Goal: Task Accomplishment & Management: Use online tool/utility

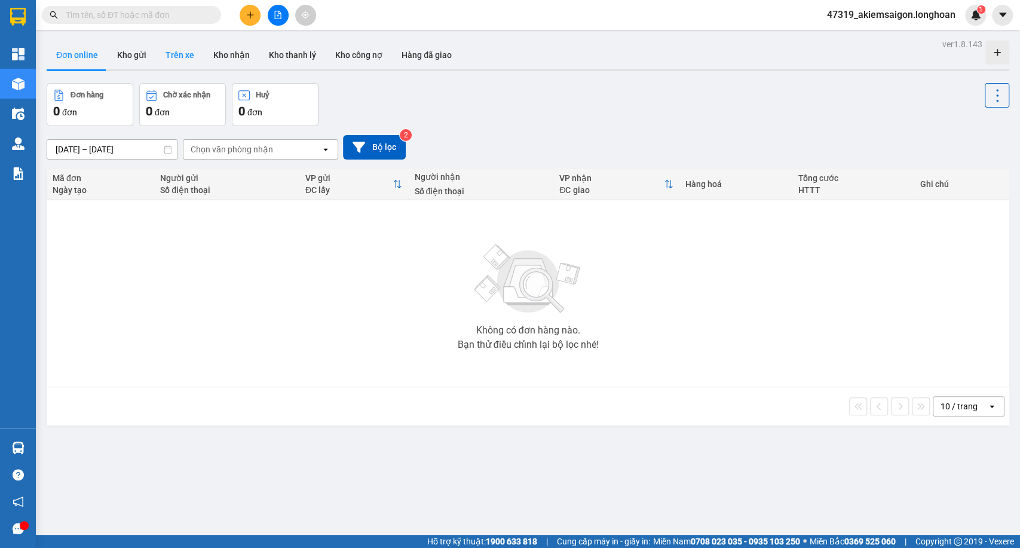
click at [188, 59] on button "Trên xe" at bounding box center [180, 55] width 48 height 29
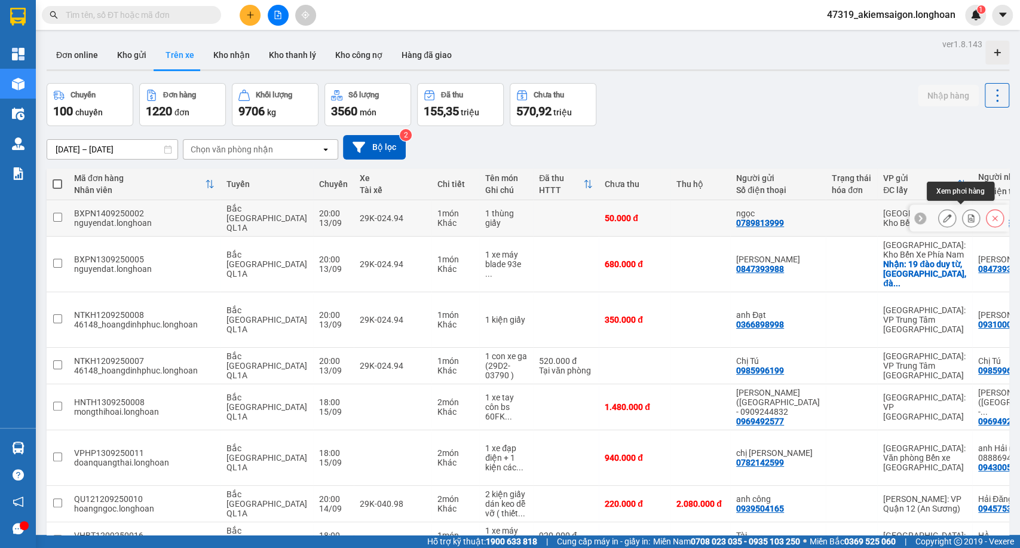
click at [965, 213] on button at bounding box center [970, 218] width 17 height 21
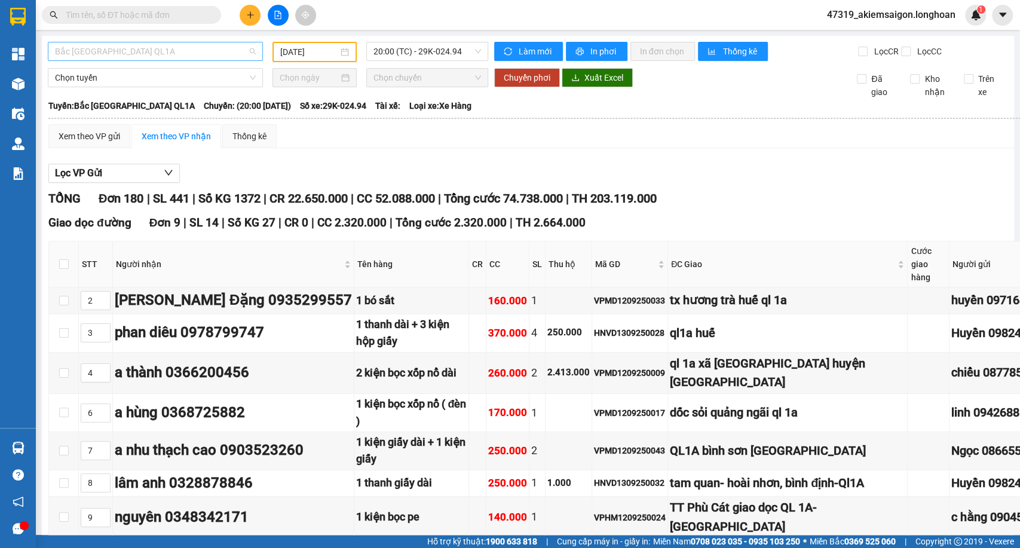
type input "[DATE]"
click at [196, 54] on span "Bắc [GEOGRAPHIC_DATA] QL1A" at bounding box center [155, 51] width 201 height 18
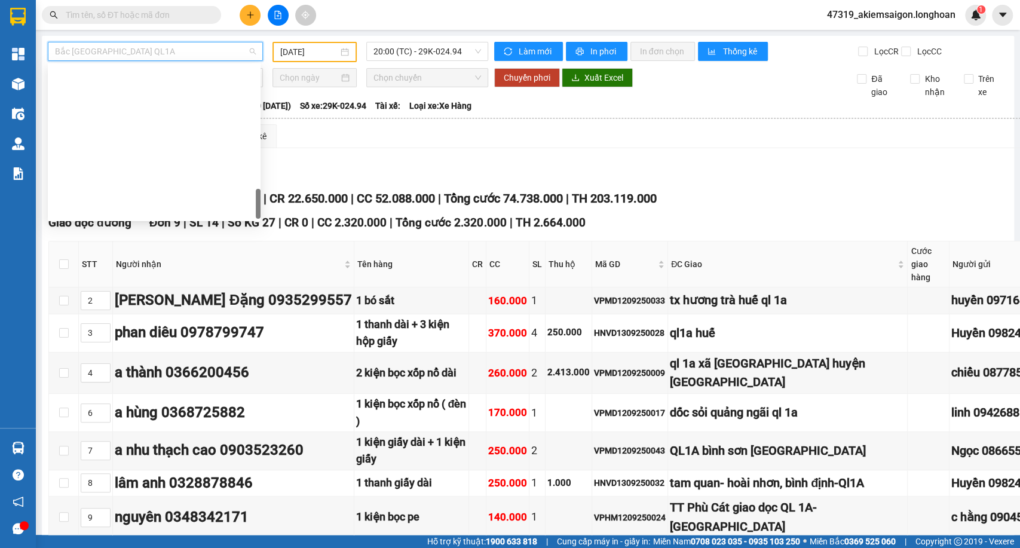
scroll to position [265, 0]
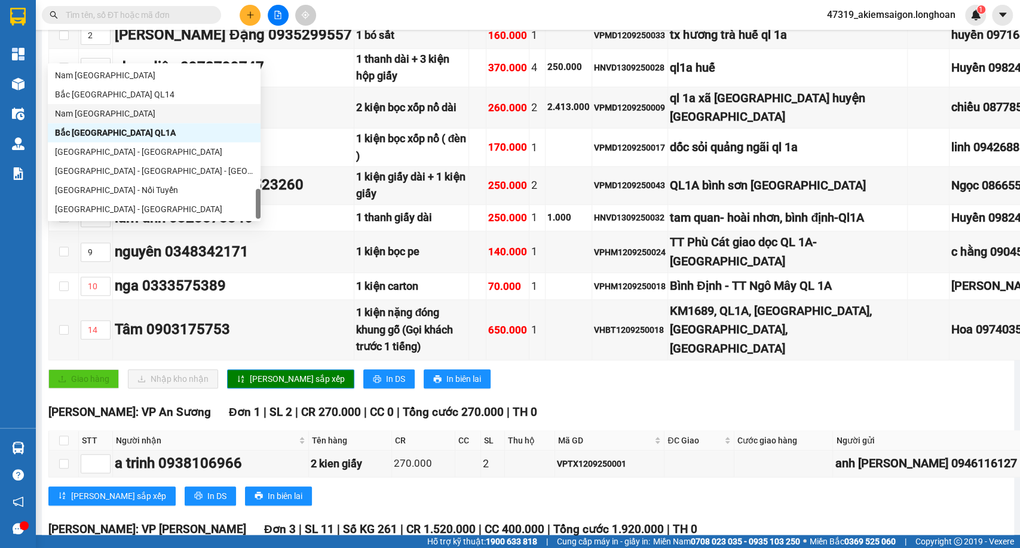
click at [91, 108] on div "Nam [GEOGRAPHIC_DATA]" at bounding box center [154, 113] width 198 height 13
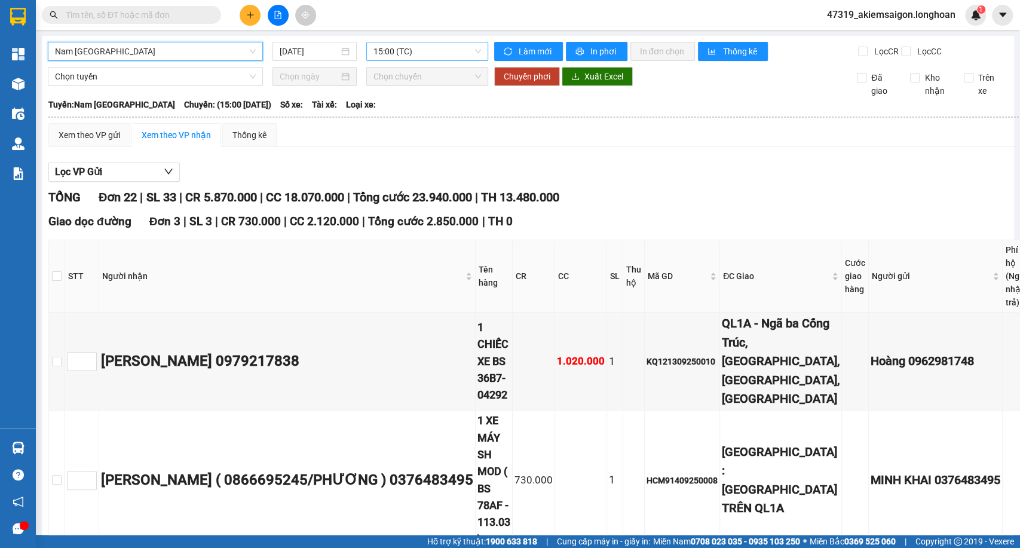
click at [386, 50] on span "15:00 (TC)" at bounding box center [426, 51] width 107 height 18
click at [326, 51] on input "[DATE]" at bounding box center [309, 51] width 59 height 13
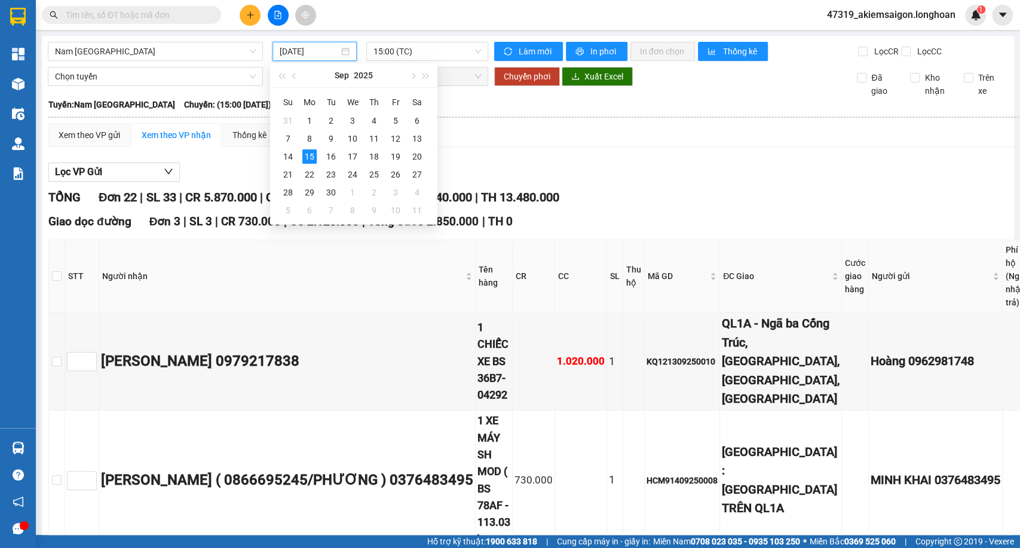
click at [326, 51] on input "[DATE]" at bounding box center [309, 51] width 59 height 13
click at [454, 61] on div "Nam [GEOGRAPHIC_DATA] [DATE] 15:00 (TC)" at bounding box center [268, 51] width 440 height 19
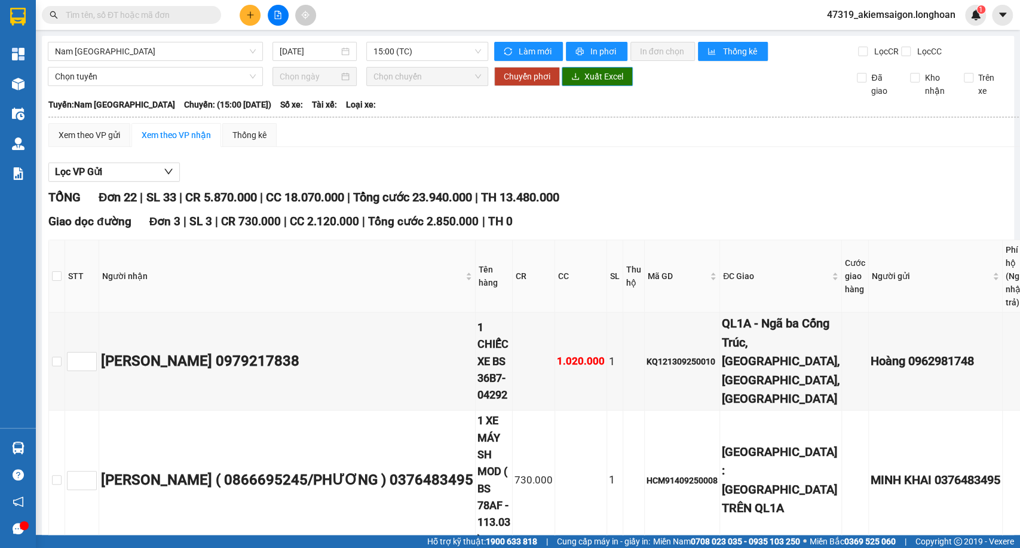
click at [588, 83] on span "Xuất Excel" at bounding box center [603, 76] width 39 height 13
click at [320, 51] on input "[DATE]" at bounding box center [309, 51] width 59 height 13
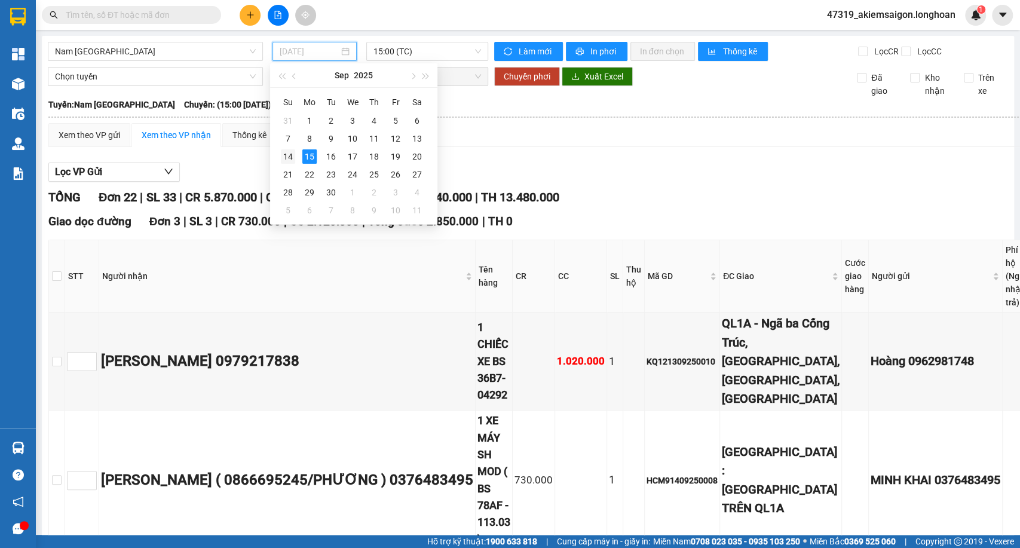
click at [287, 159] on div "14" at bounding box center [288, 156] width 14 height 14
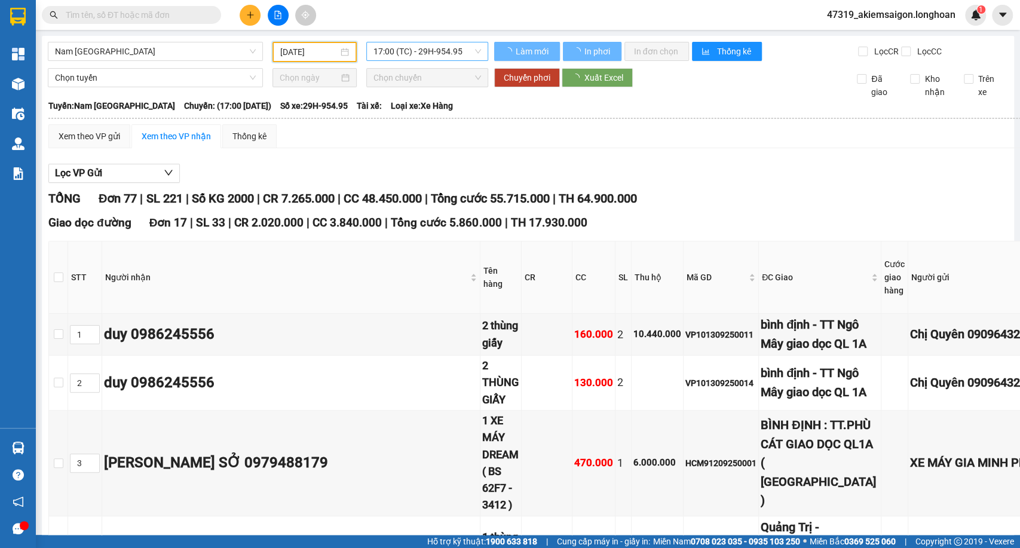
click at [392, 54] on span "17:00 (TC) - 29H-954.95" at bounding box center [426, 51] width 107 height 18
click at [578, 87] on button "Xuất Excel" at bounding box center [596, 77] width 71 height 19
click at [428, 48] on span "17:00 (TC) - 29H-954.95" at bounding box center [426, 51] width 107 height 18
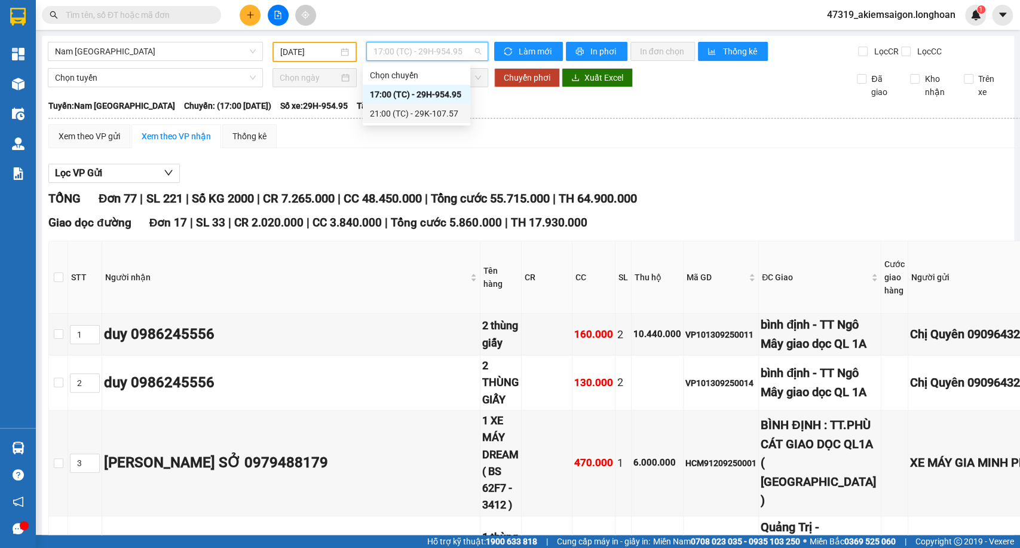
click at [413, 118] on div "21:00 (TC) - 29K-107.57" at bounding box center [416, 113] width 93 height 13
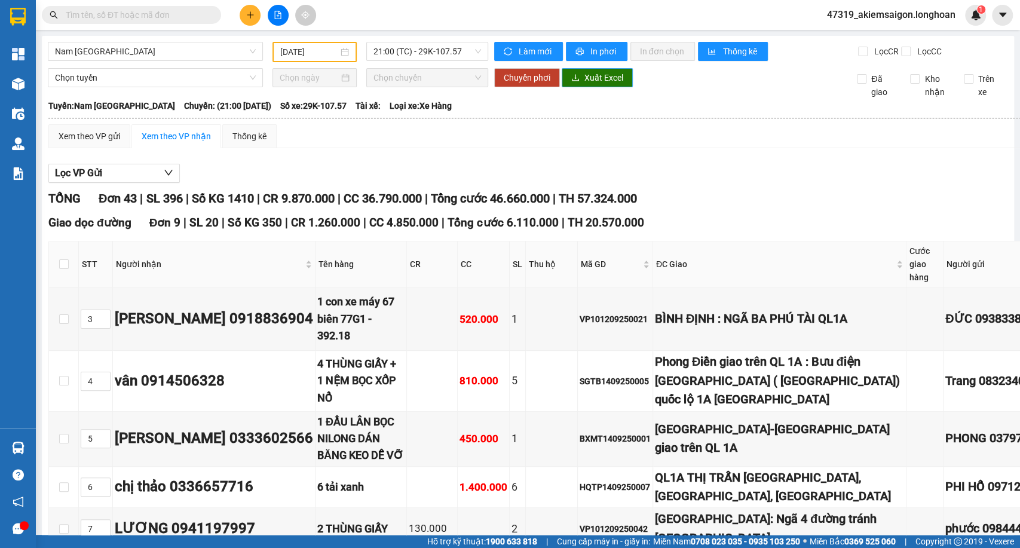
click at [595, 84] on span "Xuất Excel" at bounding box center [603, 77] width 39 height 13
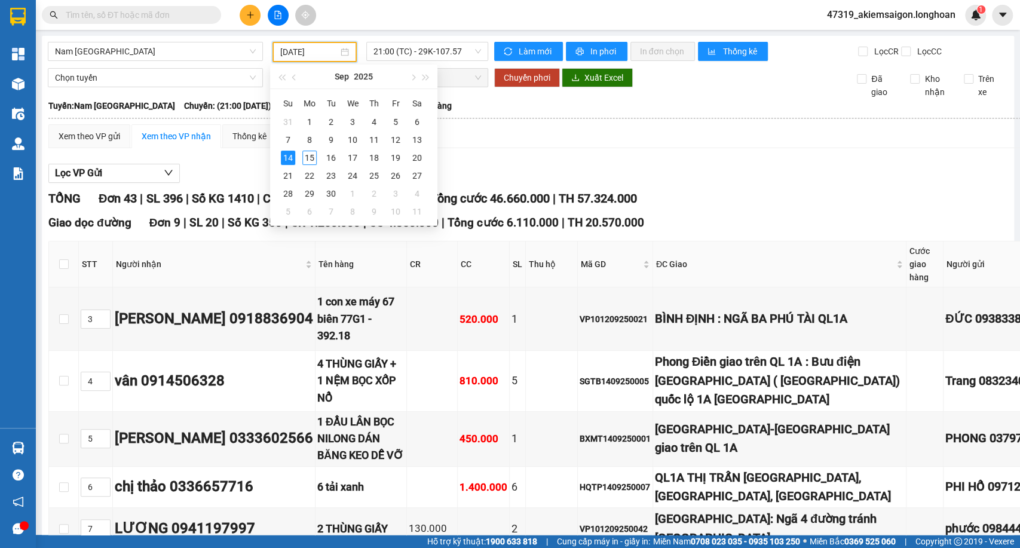
click at [330, 50] on input "[DATE]" at bounding box center [309, 51] width 58 height 13
type input "[DATE]"
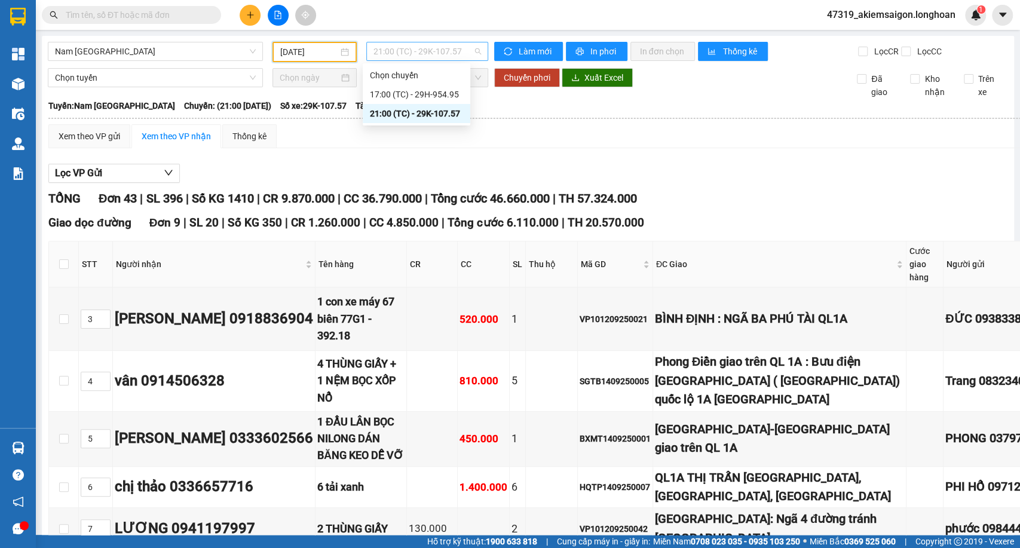
click at [401, 53] on span "21:00 (TC) - 29K-107.57" at bounding box center [426, 51] width 107 height 18
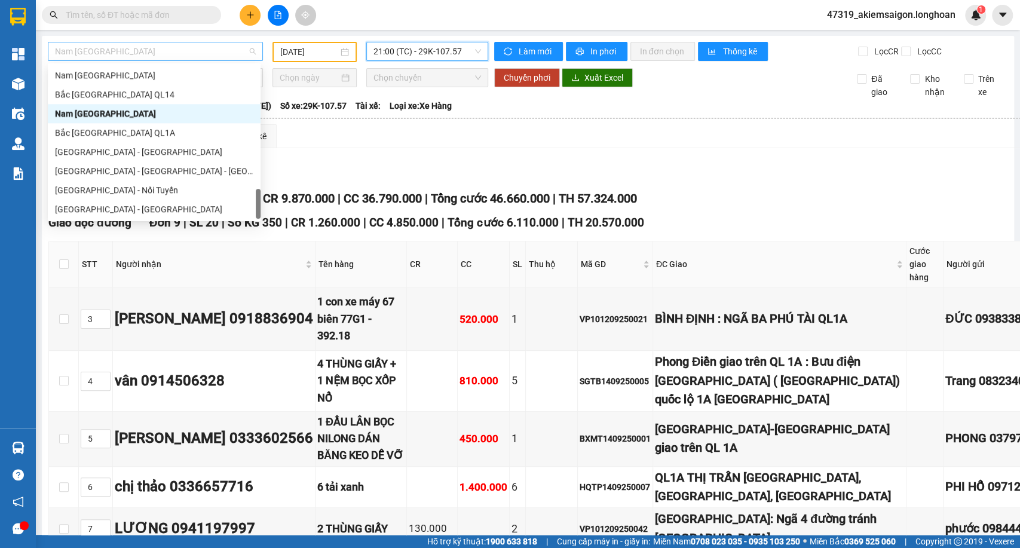
click at [163, 52] on span "Nam [GEOGRAPHIC_DATA]" at bounding box center [155, 51] width 201 height 18
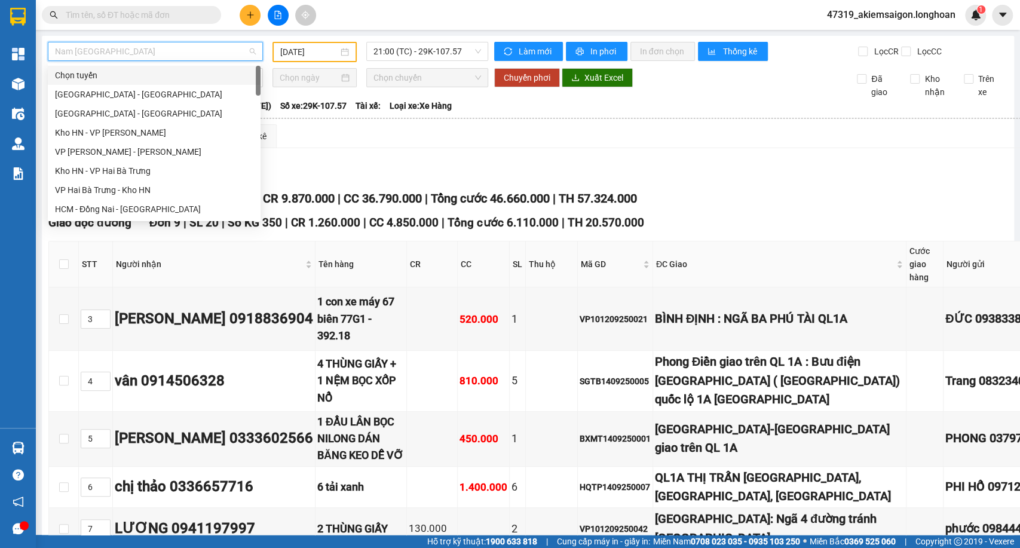
click at [94, 83] on div "Chọn tuyến" at bounding box center [154, 75] width 213 height 19
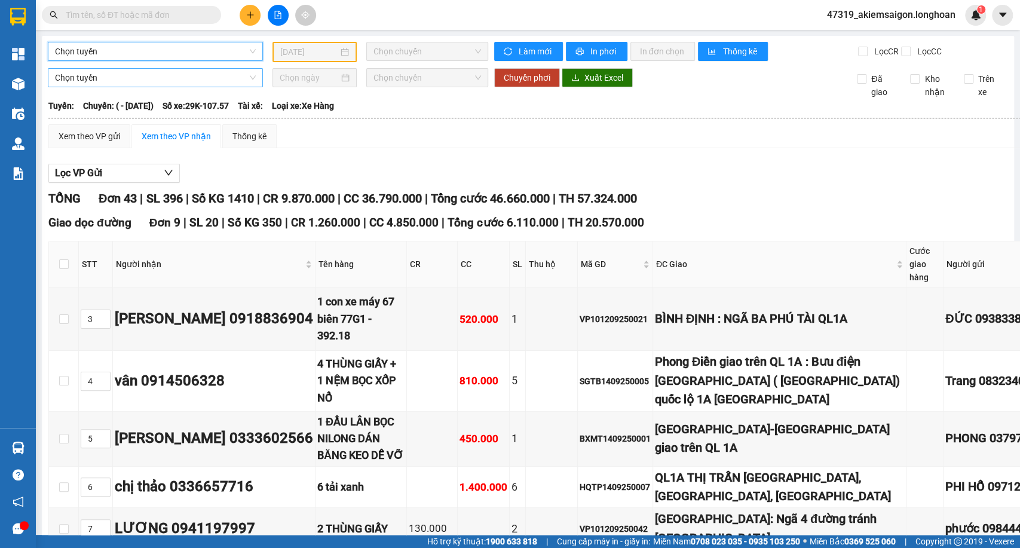
click at [85, 87] on div "Chọn tuyến" at bounding box center [155, 77] width 215 height 19
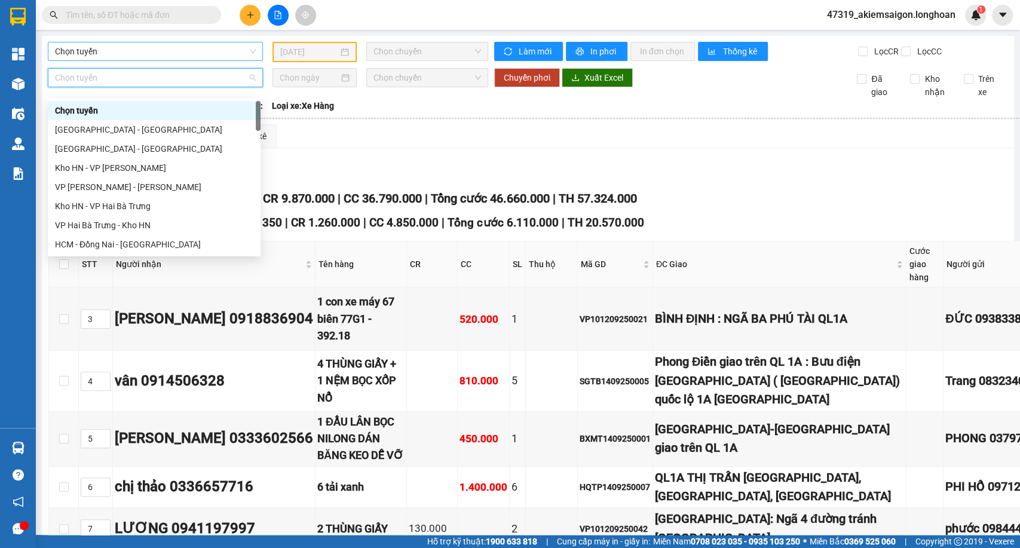
click at [116, 49] on span "Chọn tuyến" at bounding box center [155, 51] width 201 height 18
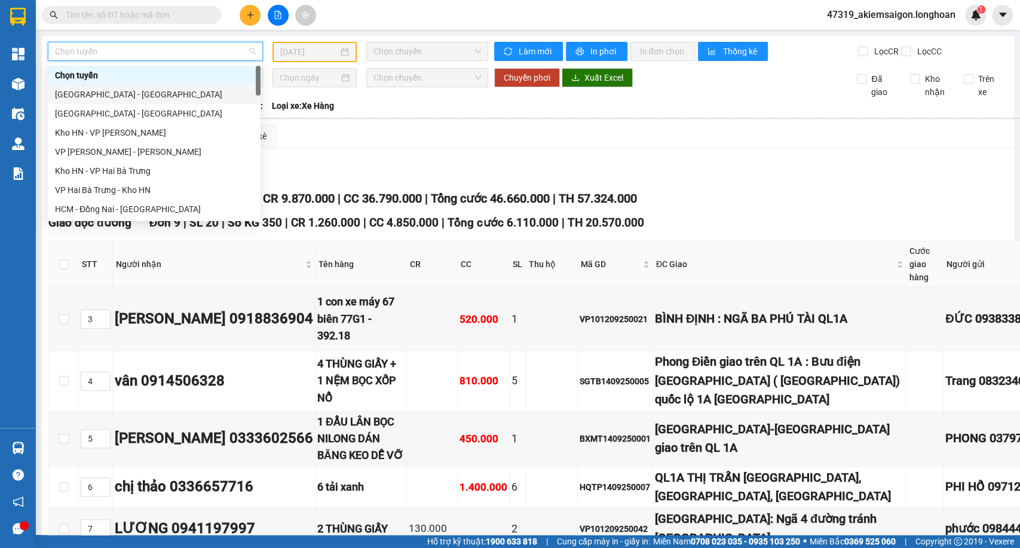
click at [102, 92] on div "[GEOGRAPHIC_DATA] - [GEOGRAPHIC_DATA]" at bounding box center [154, 94] width 198 height 13
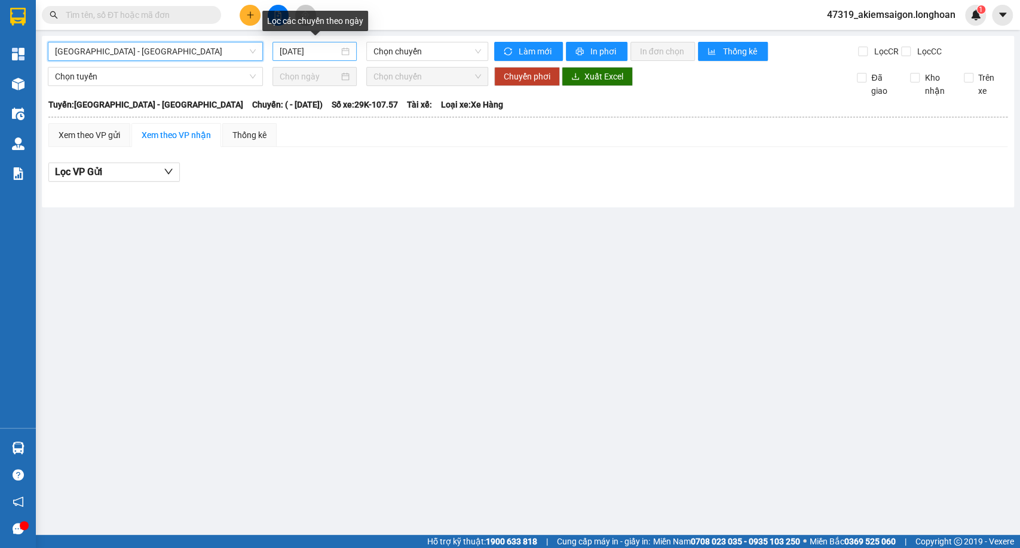
click at [308, 54] on input "[DATE]" at bounding box center [309, 51] width 59 height 13
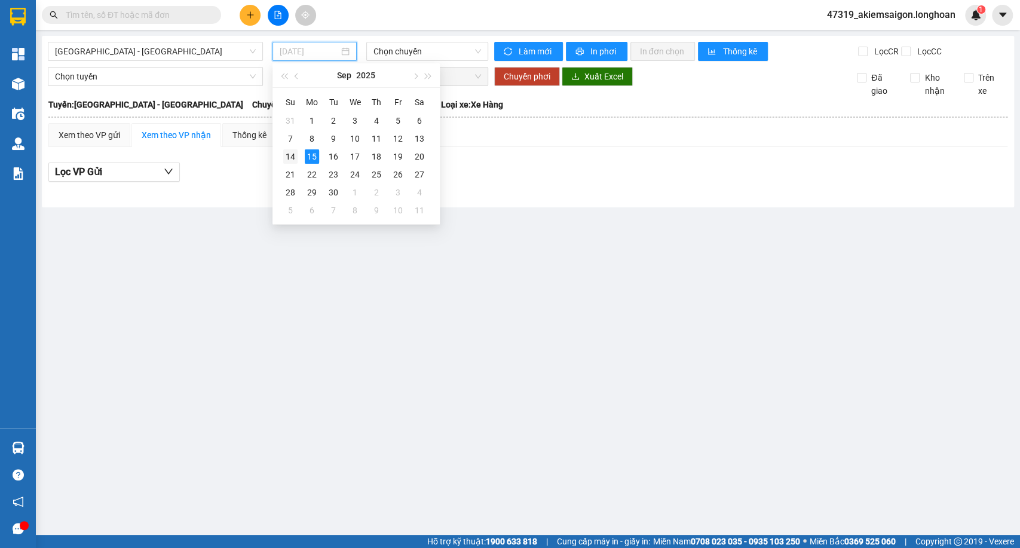
click at [287, 154] on div "14" at bounding box center [290, 156] width 14 height 14
type input "[DATE]"
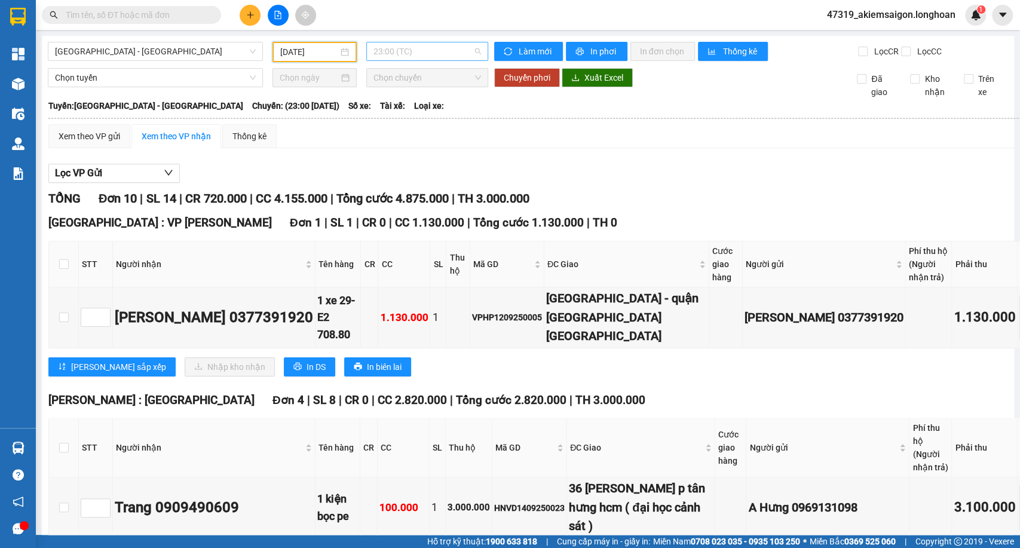
click at [391, 45] on span "23:00 (TC)" at bounding box center [426, 51] width 107 height 18
click at [391, 48] on span "23:00 (TC)" at bounding box center [426, 51] width 107 height 18
click at [576, 87] on button "Xuất Excel" at bounding box center [596, 77] width 71 height 19
click at [109, 85] on span "Chọn tuyến" at bounding box center [155, 78] width 201 height 18
drag, startPoint x: 167, startPoint y: 36, endPoint x: 167, endPoint y: 42, distance: 6.0
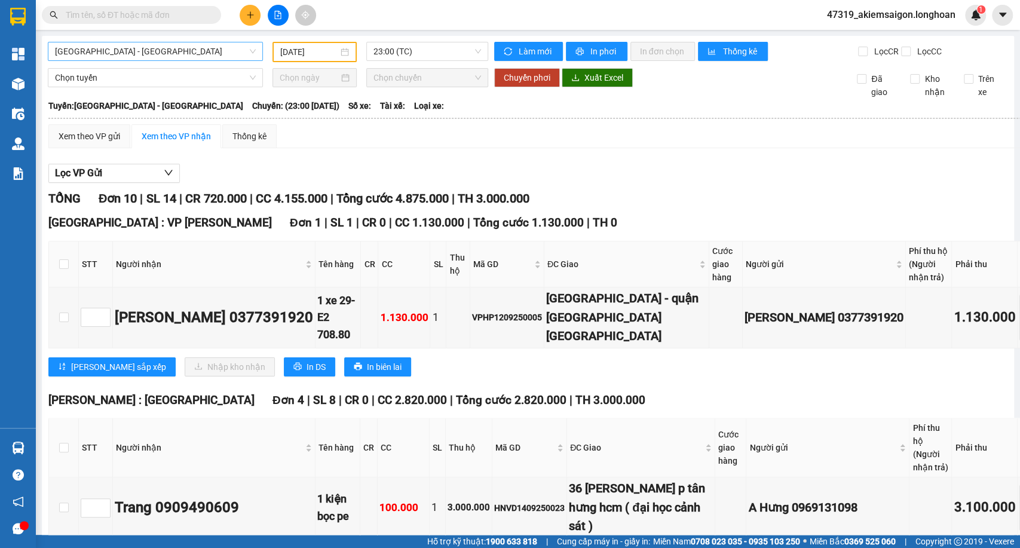
click at [163, 50] on span "[GEOGRAPHIC_DATA] - [GEOGRAPHIC_DATA]" at bounding box center [155, 51] width 201 height 18
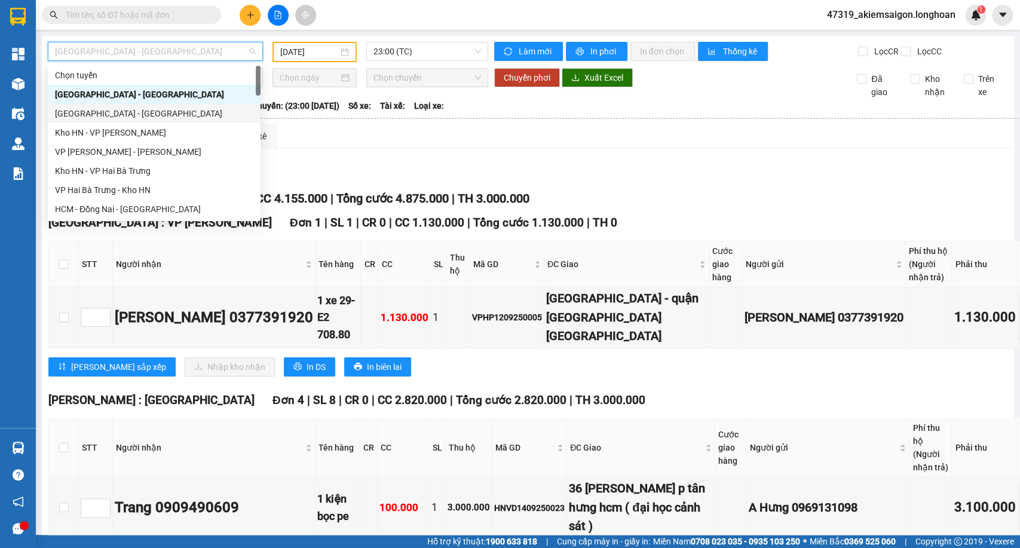
click at [102, 113] on div "[GEOGRAPHIC_DATA] - [GEOGRAPHIC_DATA]" at bounding box center [154, 113] width 198 height 13
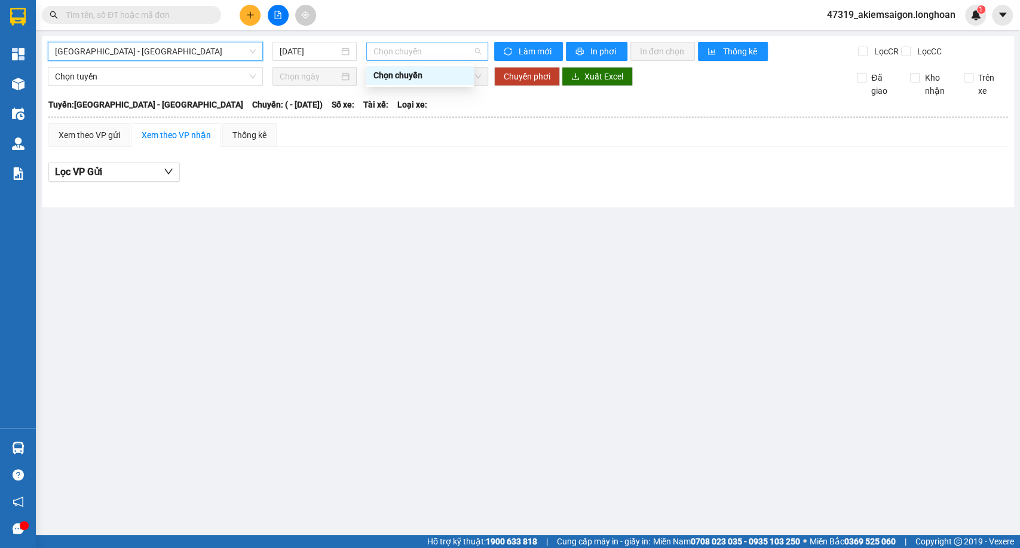
click at [401, 56] on span "Chọn chuyến" at bounding box center [426, 51] width 107 height 18
click at [308, 59] on div "[DATE]" at bounding box center [314, 51] width 84 height 19
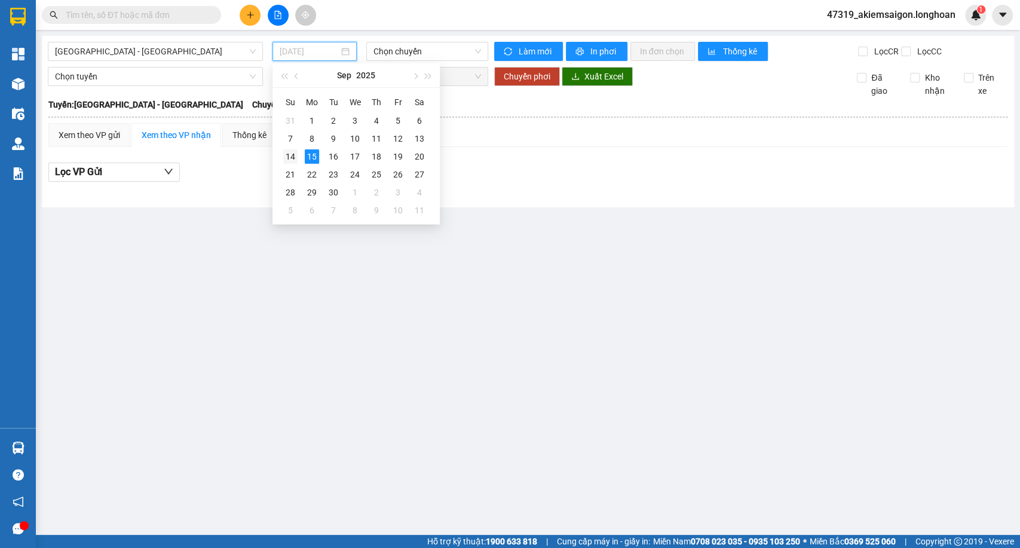
click at [288, 153] on div "14" at bounding box center [290, 156] width 14 height 14
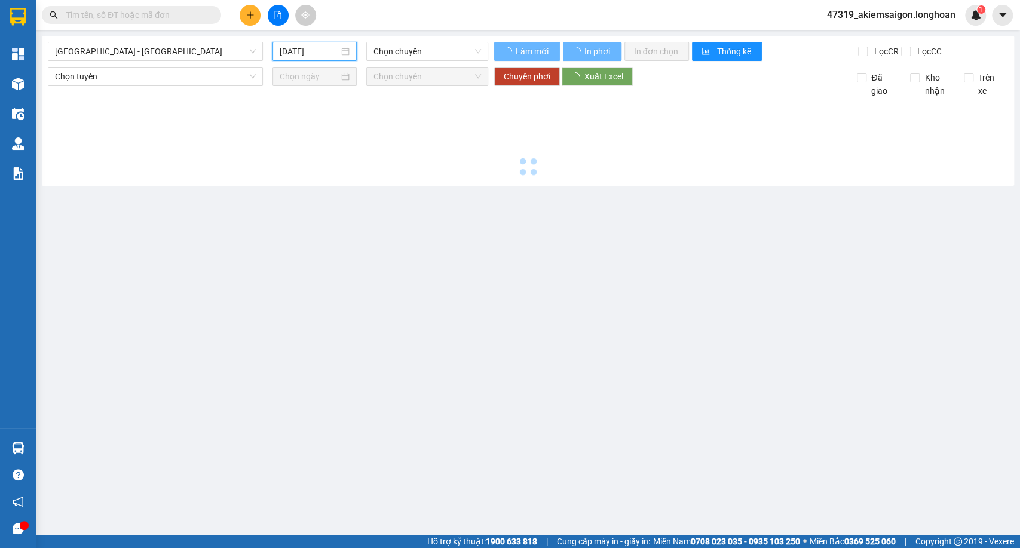
type input "[DATE]"
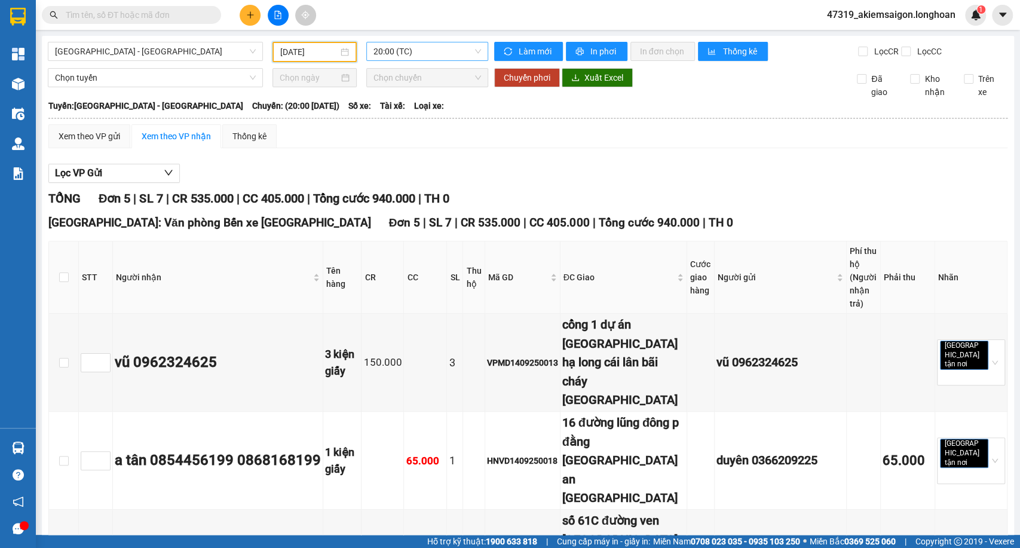
click at [428, 49] on span "20:00 (TC)" at bounding box center [426, 51] width 107 height 18
click at [600, 84] on span "Xuất Excel" at bounding box center [603, 77] width 39 height 13
click at [407, 42] on div "[GEOGRAPHIC_DATA] - [GEOGRAPHIC_DATA] [DATE] 20:00 (TC) Làm mới In phơi In đơn …" at bounding box center [528, 488] width 972 height 904
click at [401, 56] on span "20:00 (TC)" at bounding box center [426, 51] width 107 height 18
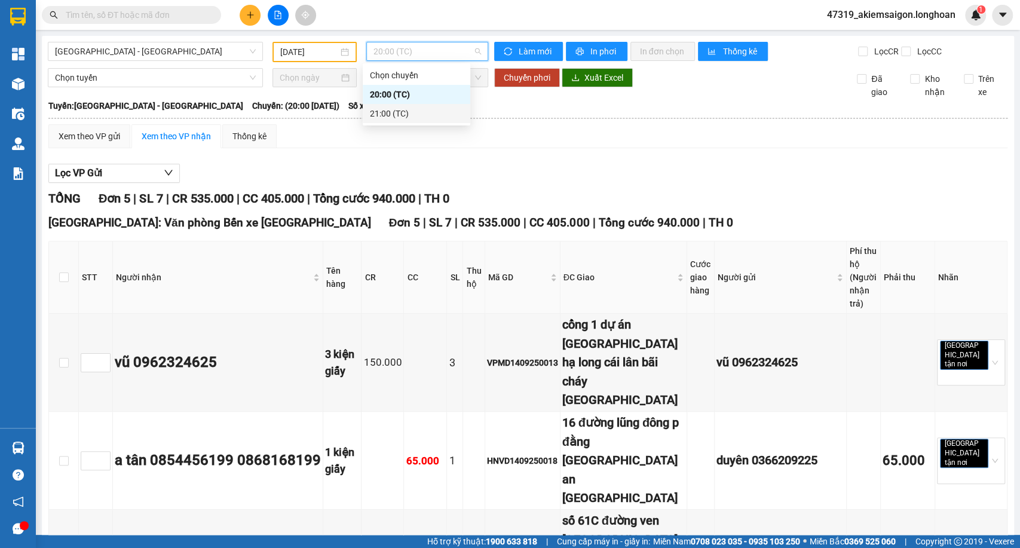
click at [384, 116] on div "21:00 (TC)" at bounding box center [416, 113] width 93 height 13
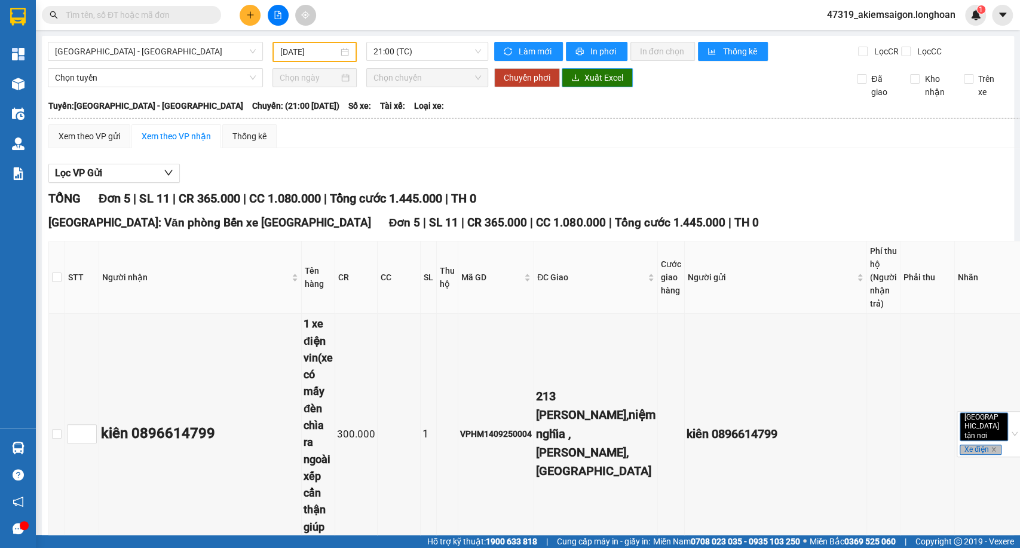
click at [584, 84] on span "Xuất Excel" at bounding box center [603, 77] width 39 height 13
click at [161, 61] on div "[GEOGRAPHIC_DATA] - [GEOGRAPHIC_DATA]" at bounding box center [155, 52] width 225 height 20
click at [181, 46] on span "[GEOGRAPHIC_DATA] - [GEOGRAPHIC_DATA]" at bounding box center [155, 51] width 201 height 18
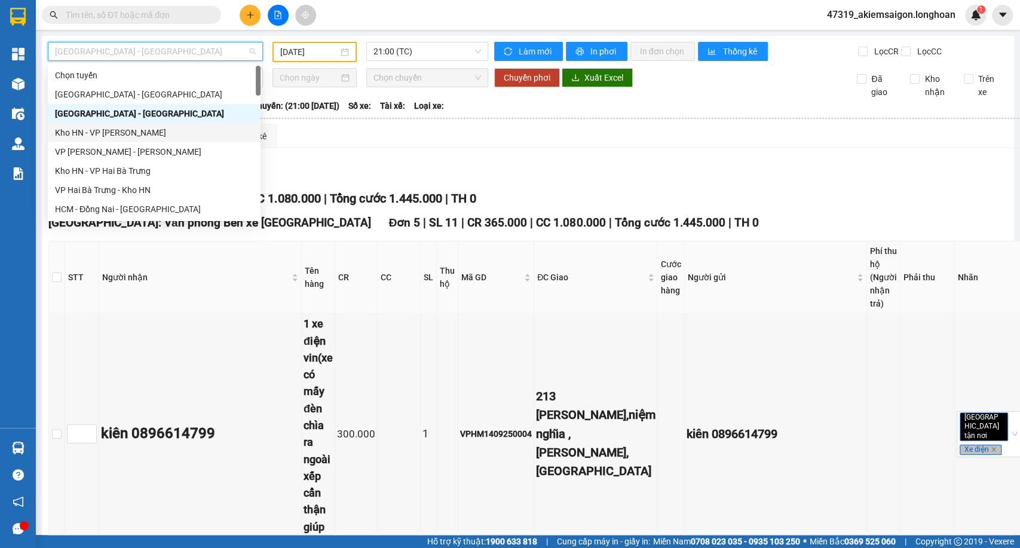
click at [118, 140] on div "Kho HN - VP [PERSON_NAME]" at bounding box center [154, 132] width 213 height 19
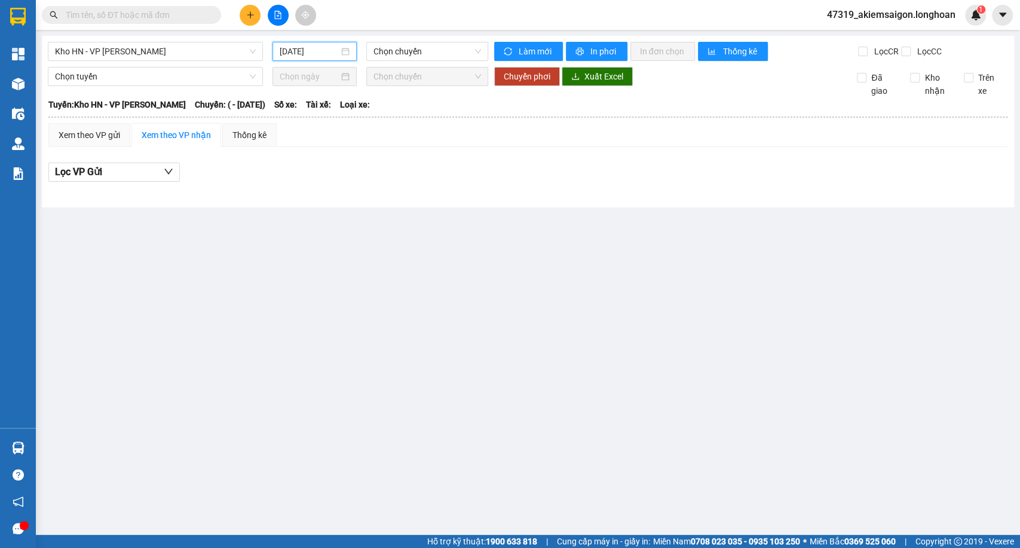
click at [317, 49] on input "[DATE]" at bounding box center [309, 51] width 59 height 13
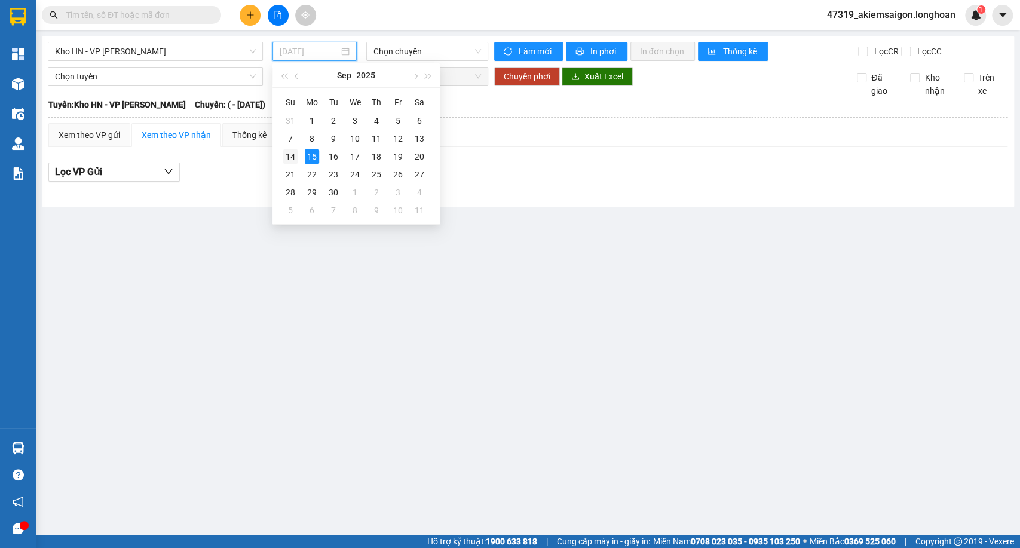
click at [291, 161] on div "14" at bounding box center [290, 156] width 14 height 14
type input "[DATE]"
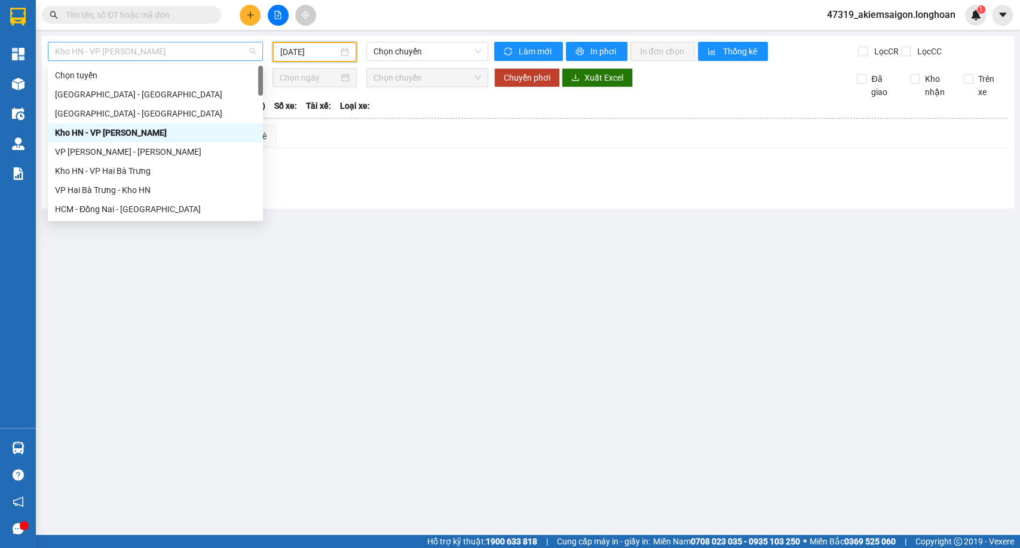
click at [149, 59] on span "Kho HN - VP [PERSON_NAME]" at bounding box center [155, 51] width 201 height 18
click at [136, 150] on div "VP [PERSON_NAME] - [PERSON_NAME]" at bounding box center [155, 151] width 201 height 13
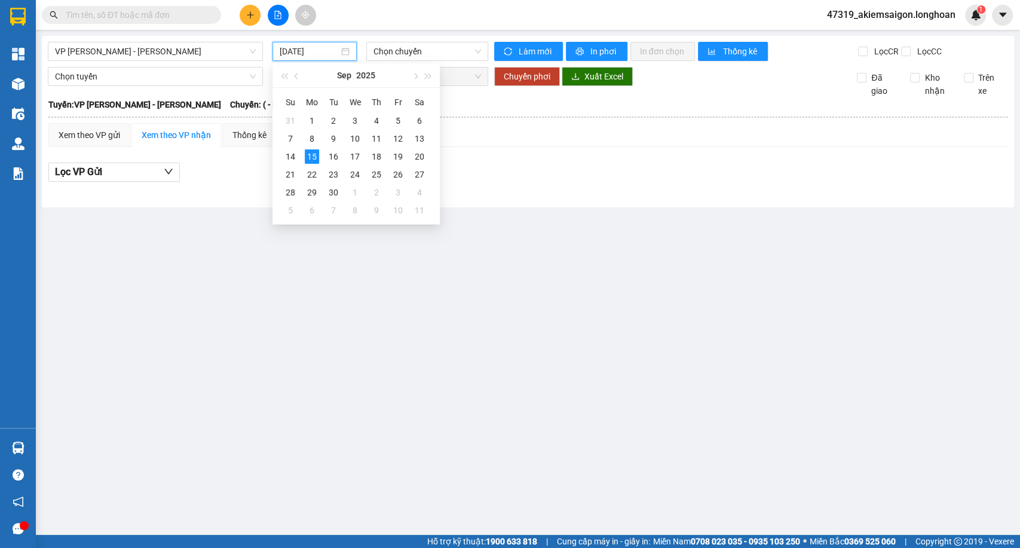
click at [282, 52] on input "[DATE]" at bounding box center [309, 51] width 59 height 13
click at [291, 151] on div "14" at bounding box center [290, 156] width 14 height 14
type input "[DATE]"
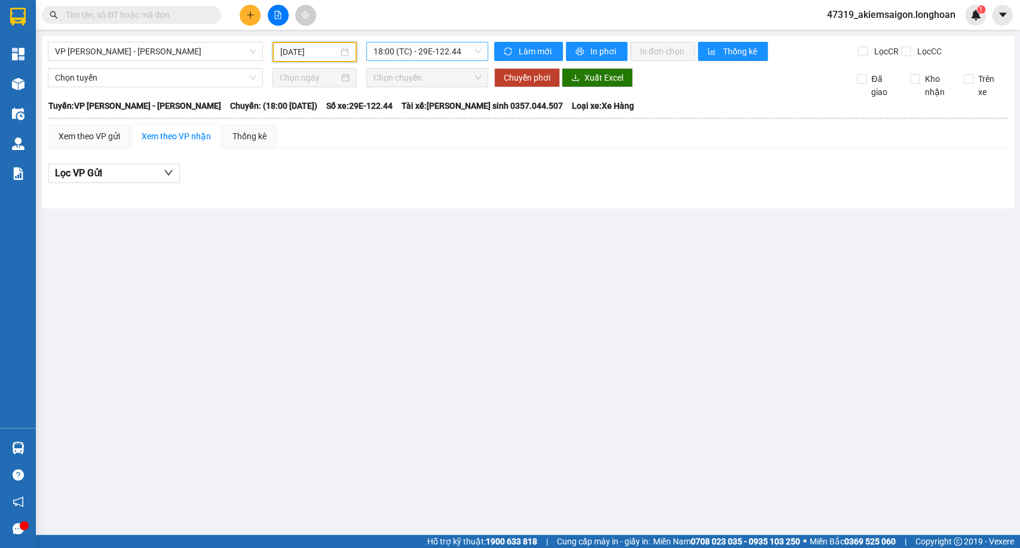
click at [395, 52] on span "18:00 (TC) - 29E-122.44" at bounding box center [426, 51] width 107 height 18
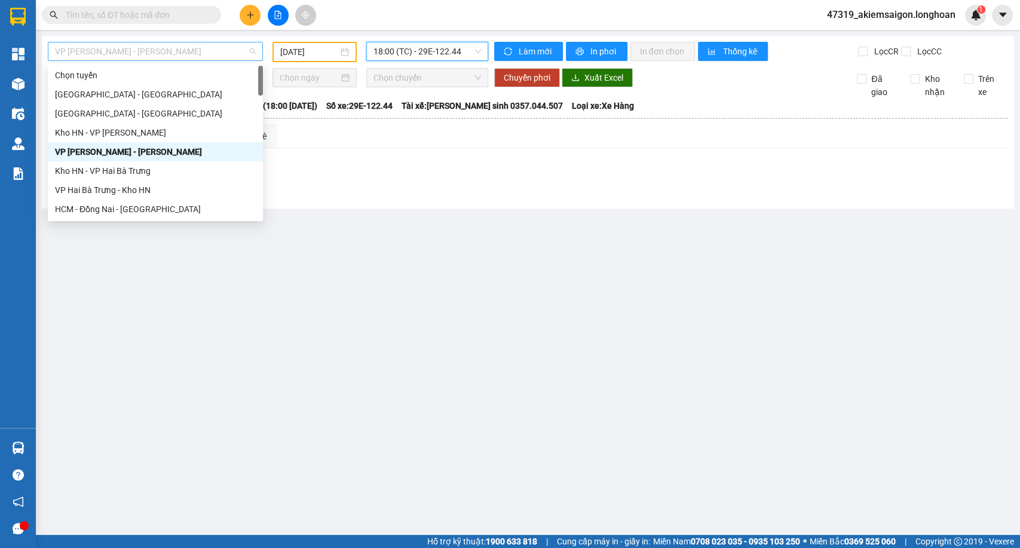
click at [137, 48] on span "VP [PERSON_NAME] - [PERSON_NAME]" at bounding box center [155, 51] width 201 height 18
click at [102, 179] on div "Kho HN - VP Hai Bà Trưng" at bounding box center [155, 170] width 215 height 19
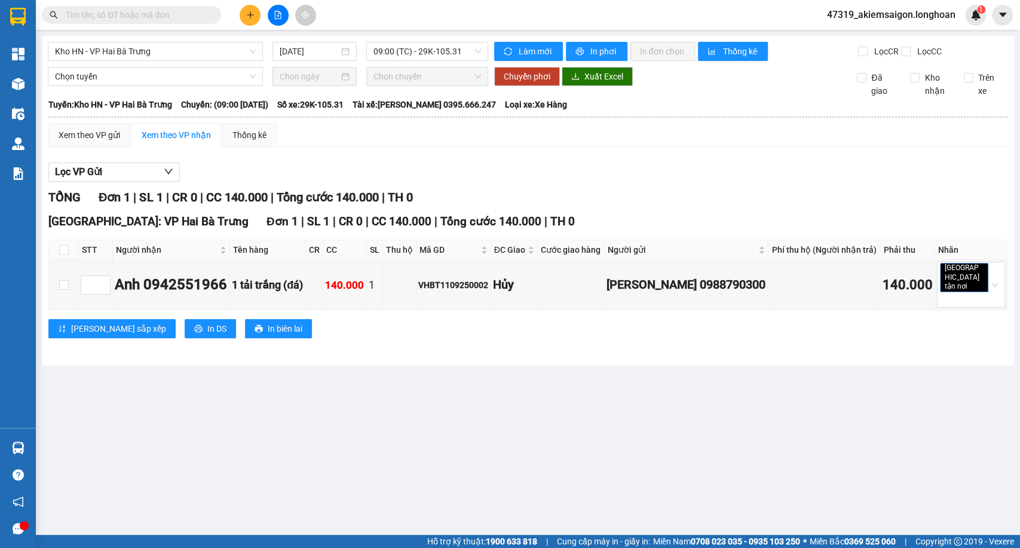
click at [308, 40] on div "Kho HN - VP Hai Bà Trưng [DATE] 09:00 (TC) - 29K-105.31 Làm mới In phơi In đơn …" at bounding box center [528, 201] width 972 height 330
click at [306, 56] on input "[DATE]" at bounding box center [309, 51] width 59 height 13
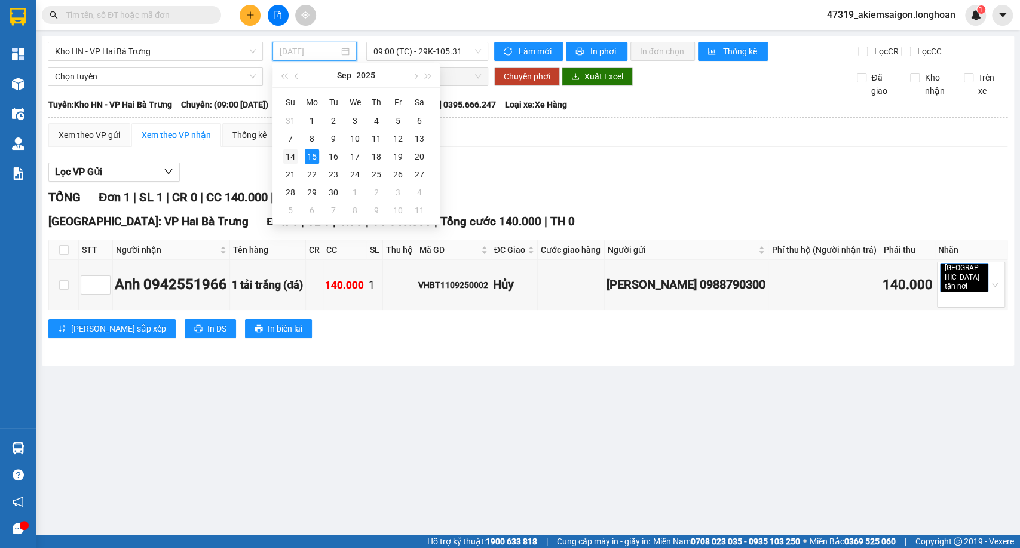
click at [293, 162] on div "14" at bounding box center [290, 156] width 14 height 14
type input "[DATE]"
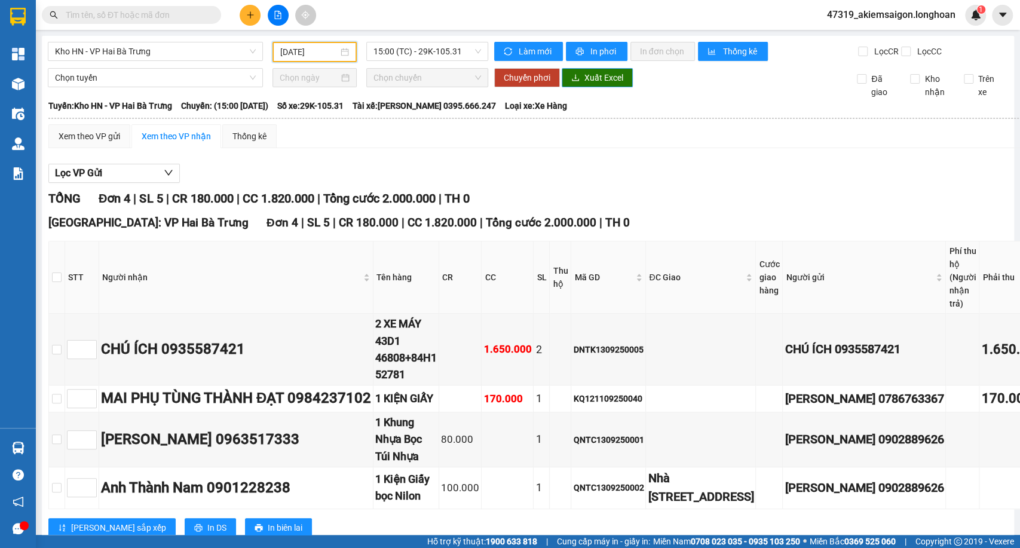
click at [607, 84] on span "Xuất Excel" at bounding box center [603, 77] width 39 height 13
click at [176, 53] on span "Kho HN - VP Hai Bà Trưng" at bounding box center [155, 51] width 201 height 18
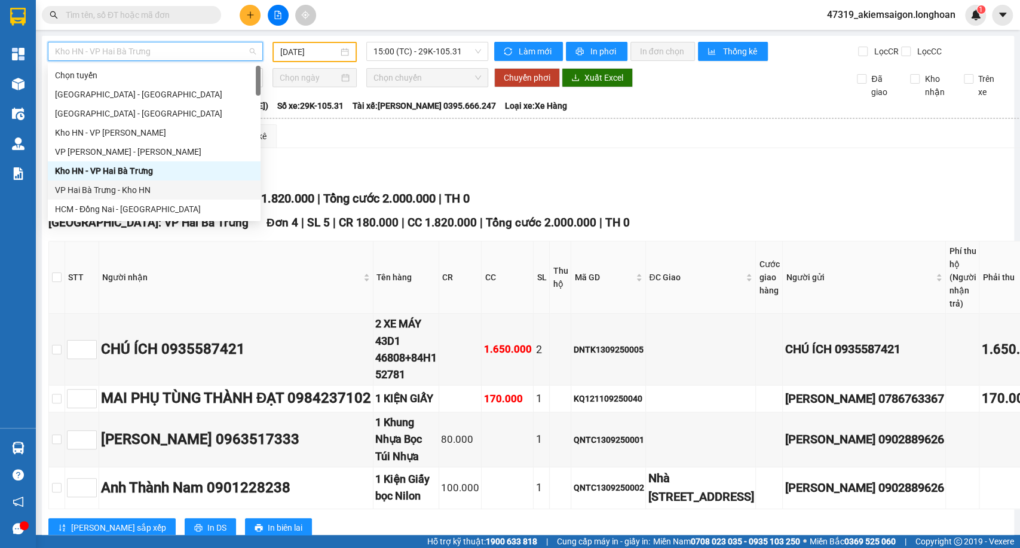
click at [81, 188] on div "VP Hai Bà Trưng - Kho HN" at bounding box center [154, 189] width 198 height 13
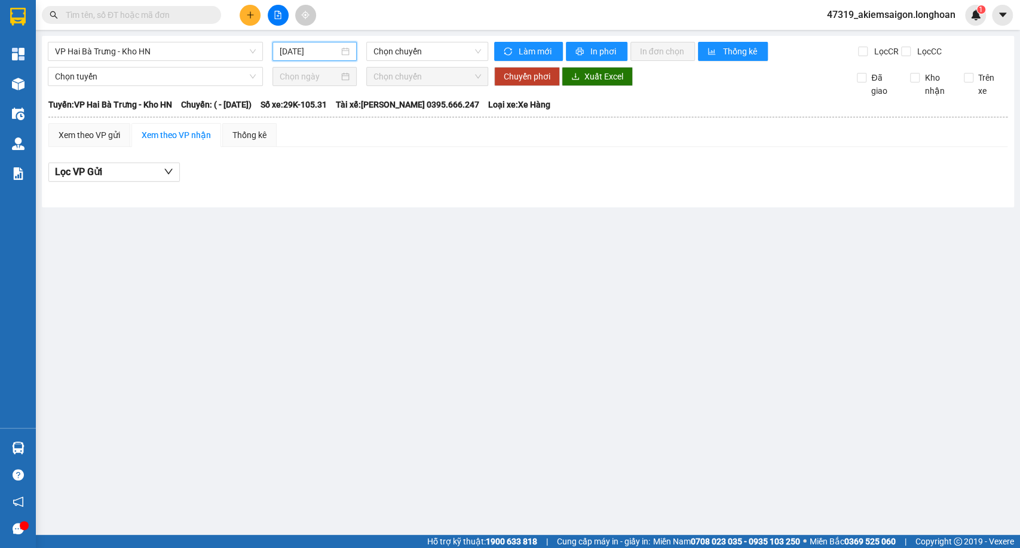
click at [299, 53] on input "[DATE]" at bounding box center [309, 51] width 59 height 13
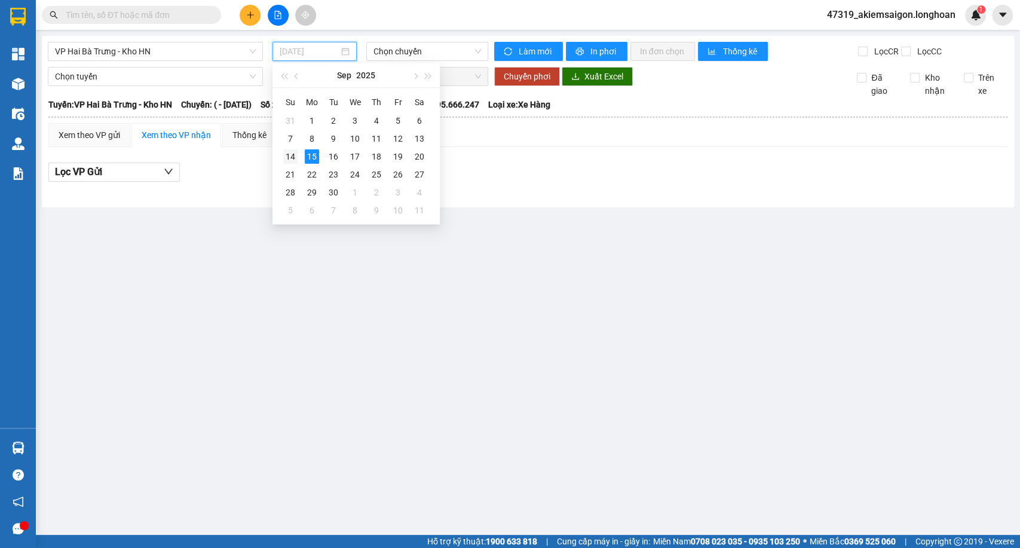
click at [287, 149] on div "14" at bounding box center [290, 156] width 14 height 14
type input "[DATE]"
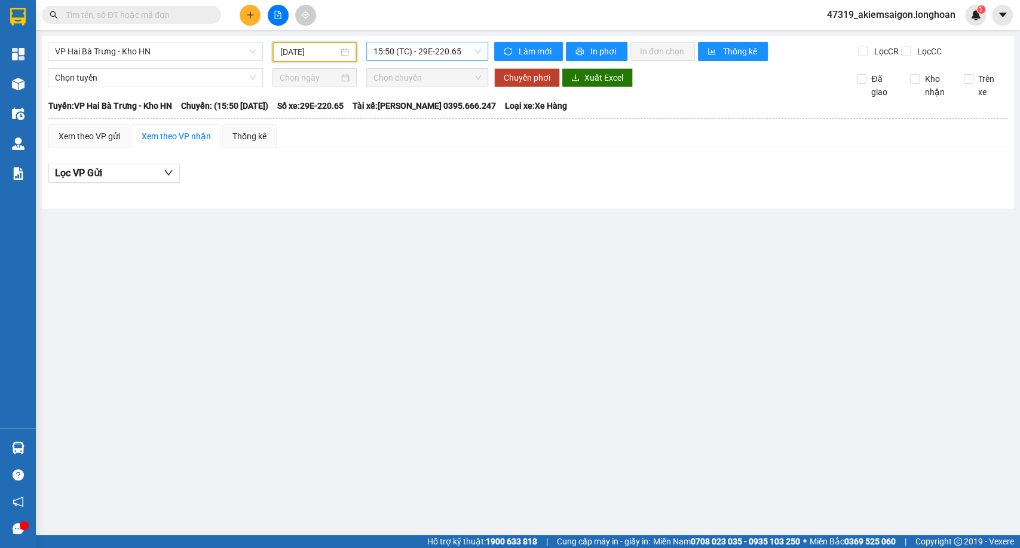
click at [432, 44] on span "15:50 (TC) - 29E-220.65" at bounding box center [426, 51] width 107 height 18
click at [408, 111] on div "21:00 (TC) - 29E-122.44" at bounding box center [419, 113] width 93 height 13
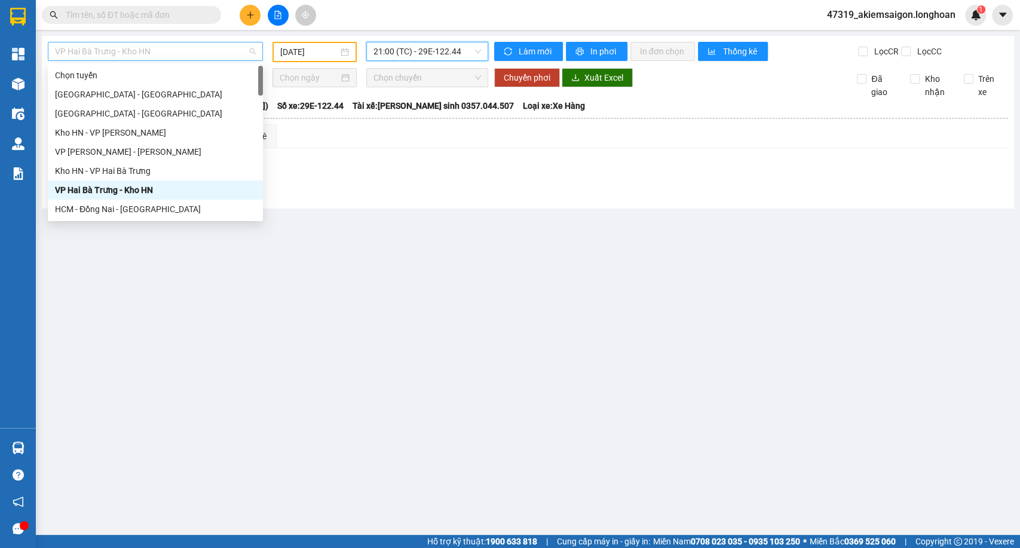
click at [175, 45] on span "VP Hai Bà Trưng - Kho HN" at bounding box center [155, 51] width 201 height 18
click at [108, 213] on div "HCM - Đồng Nai - [GEOGRAPHIC_DATA]" at bounding box center [155, 208] width 201 height 13
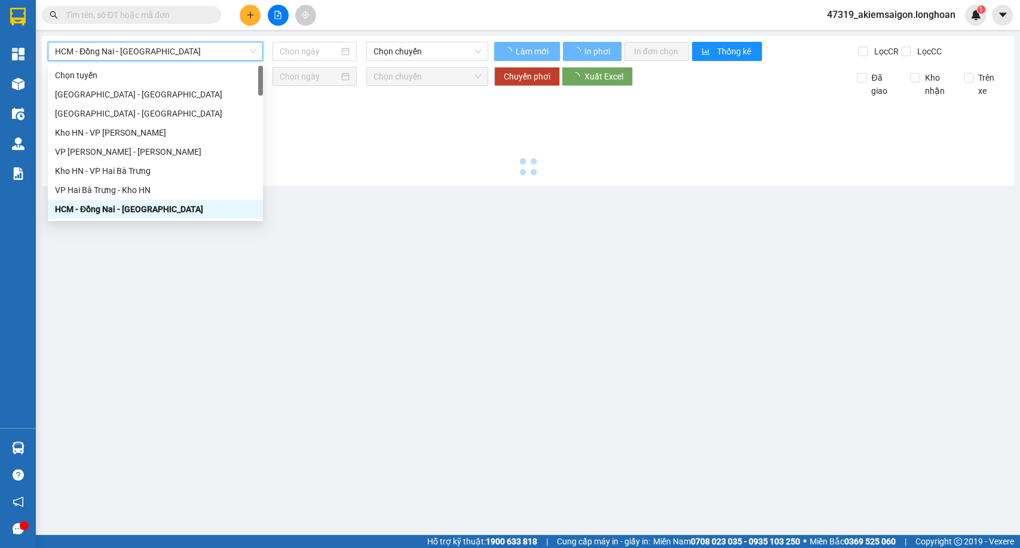
type input "[DATE]"
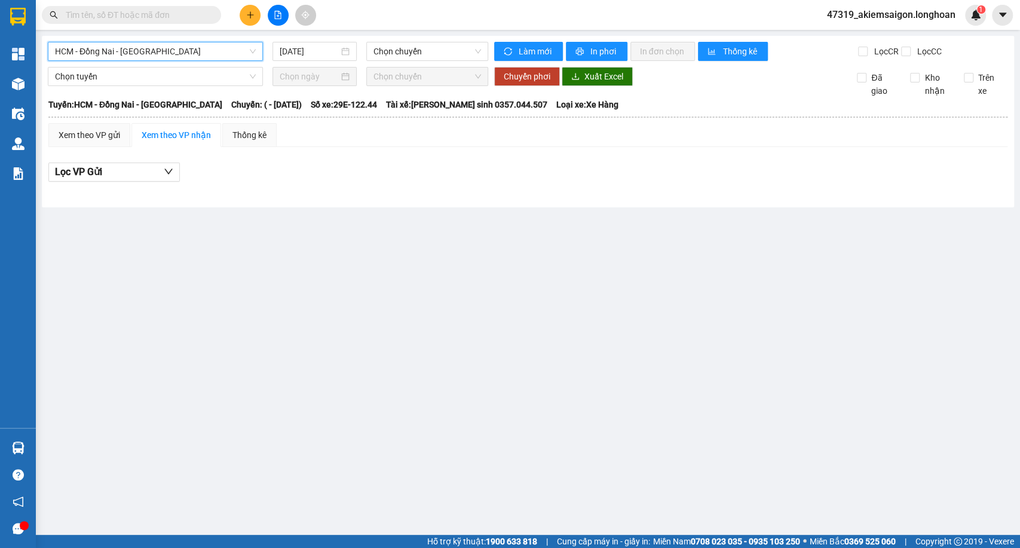
click at [153, 53] on span "HCM - Đồng Nai - [GEOGRAPHIC_DATA]" at bounding box center [155, 51] width 201 height 18
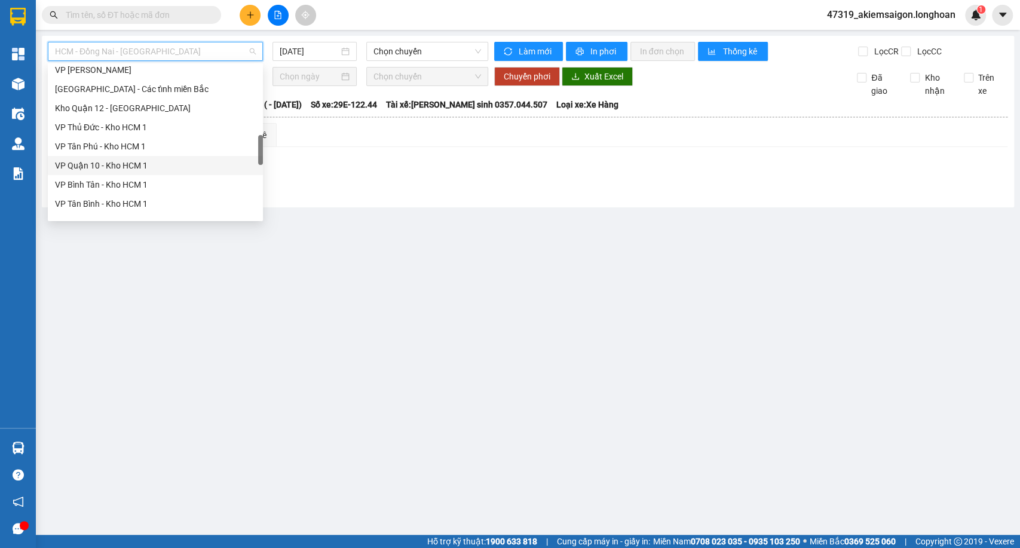
scroll to position [530, 0]
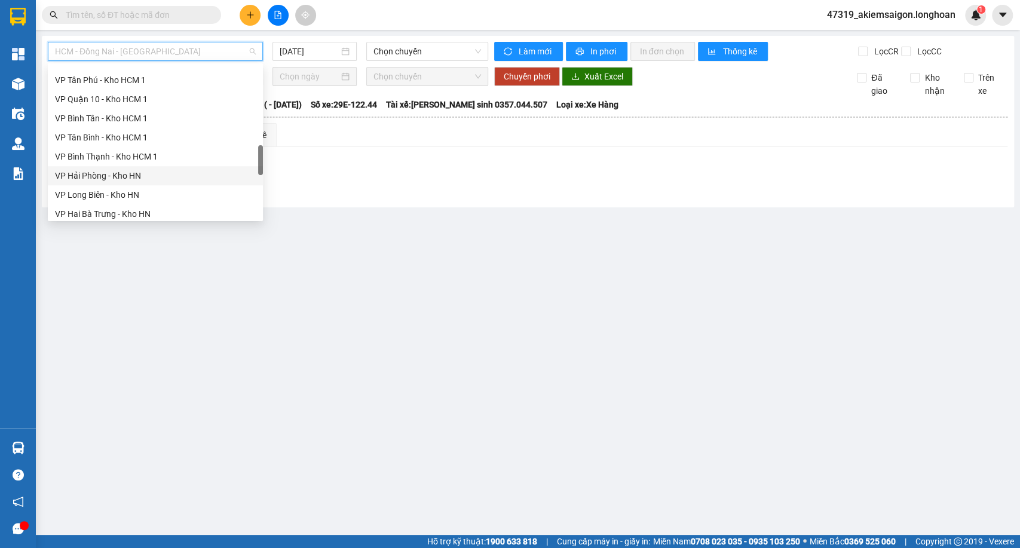
click at [120, 174] on div "VP Hải Phòng - Kho HN" at bounding box center [155, 175] width 201 height 13
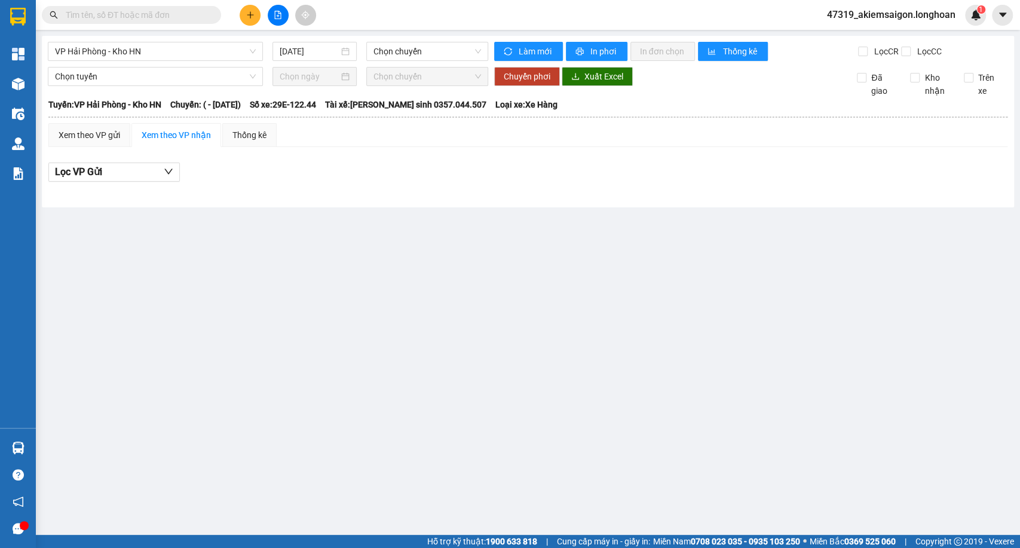
click at [306, 61] on div "VP Hải Phòng - Kho HN [DATE] Chọn chuyến" at bounding box center [268, 51] width 440 height 19
click at [313, 49] on input "[DATE]" at bounding box center [309, 51] width 59 height 13
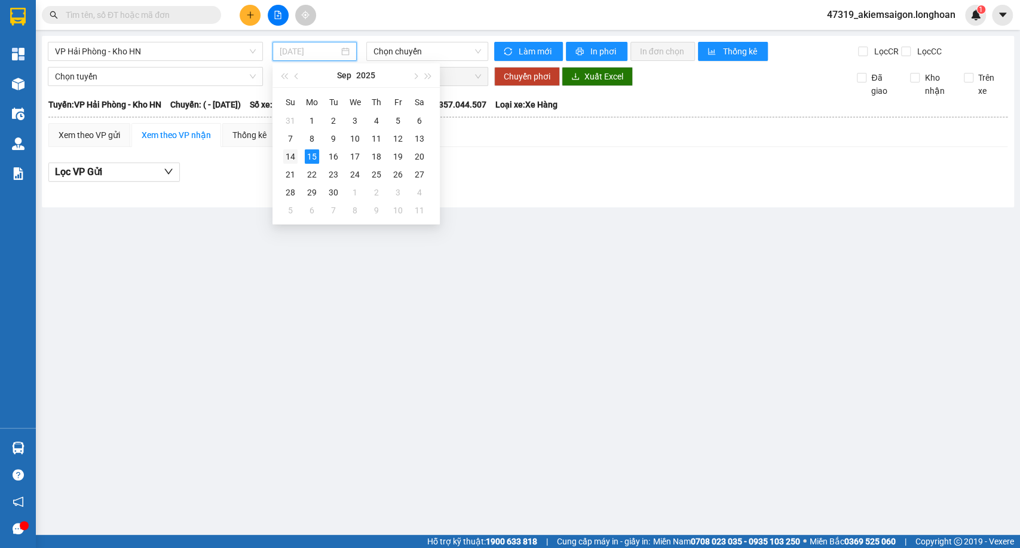
click at [285, 149] on div "14" at bounding box center [290, 156] width 14 height 14
type input "[DATE]"
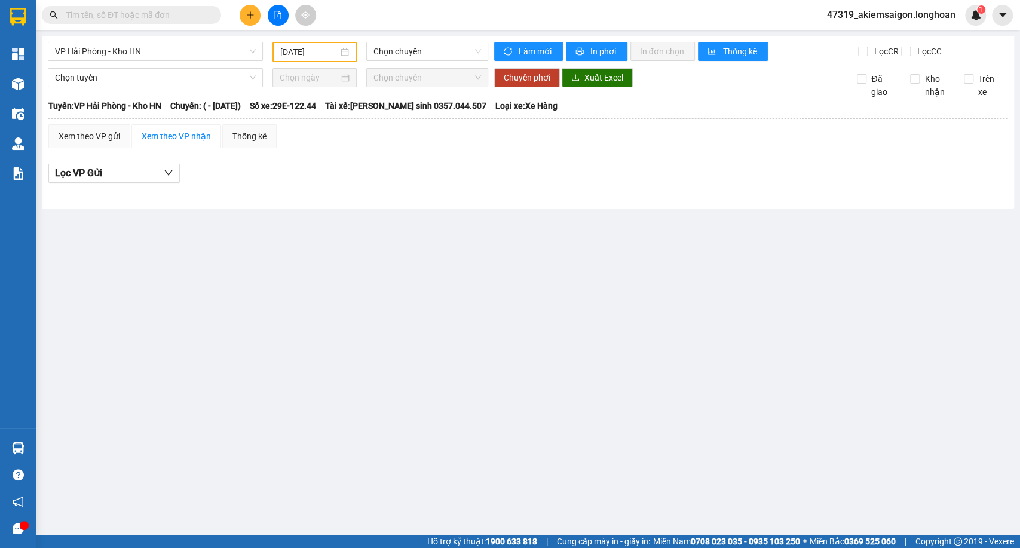
click at [156, 36] on div "VP [GEOGRAPHIC_DATA] - Kho HN [DATE] Chọn chuyến Làm mới In phơi In đơn chọn Th…" at bounding box center [528, 122] width 972 height 173
drag, startPoint x: 156, startPoint y: 44, endPoint x: 160, endPoint y: 50, distance: 6.8
click at [156, 45] on span "VP Hải Phòng - Kho HN" at bounding box center [155, 51] width 201 height 18
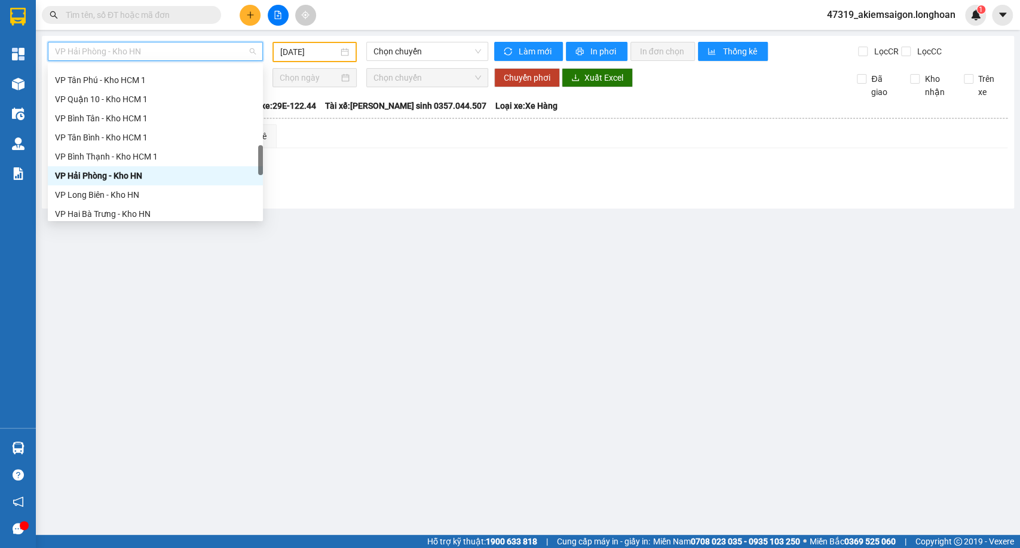
scroll to position [597, 0]
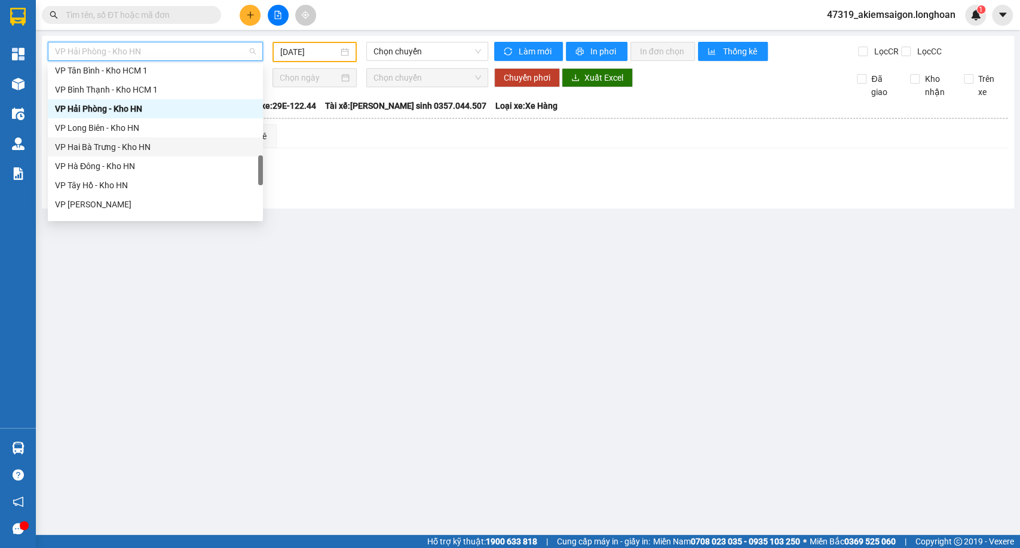
click at [106, 149] on div "VP Hai Bà Trưng - Kho HN" at bounding box center [155, 146] width 201 height 13
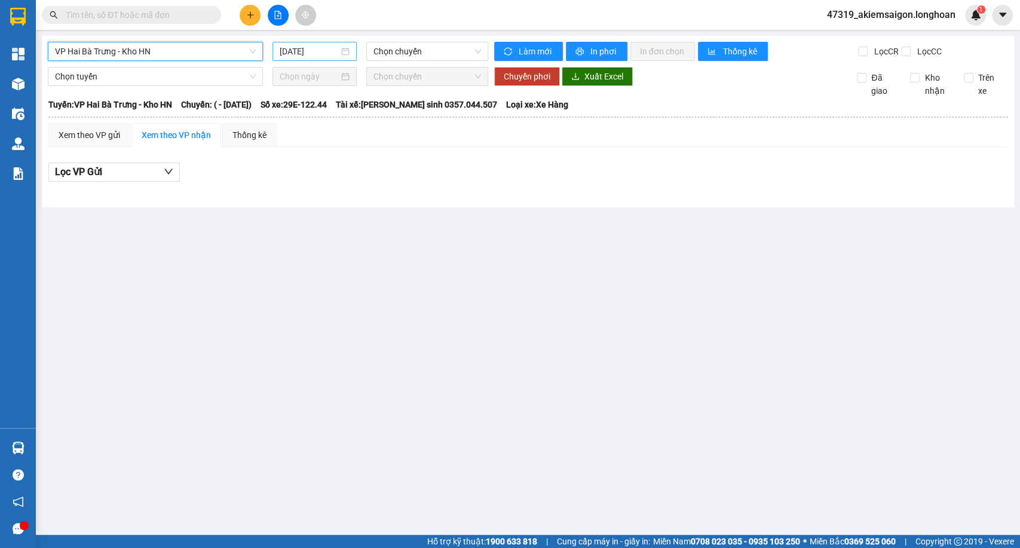
click at [318, 54] on input "[DATE]" at bounding box center [309, 51] width 59 height 13
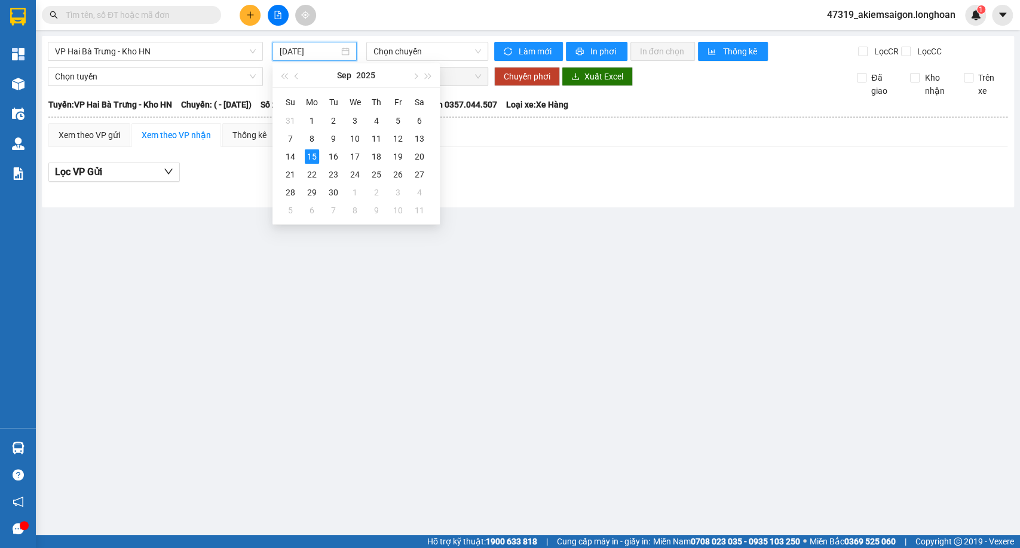
click at [277, 156] on div "Su Mo Tu We Th Fr Sa 31 1 2 3 4 5 6 7 8 9 10 11 12 13 14 15 16 17 18 19 20 21 2…" at bounding box center [355, 156] width 167 height 136
click at [281, 151] on td "14" at bounding box center [291, 157] width 22 height 18
type input "[DATE]"
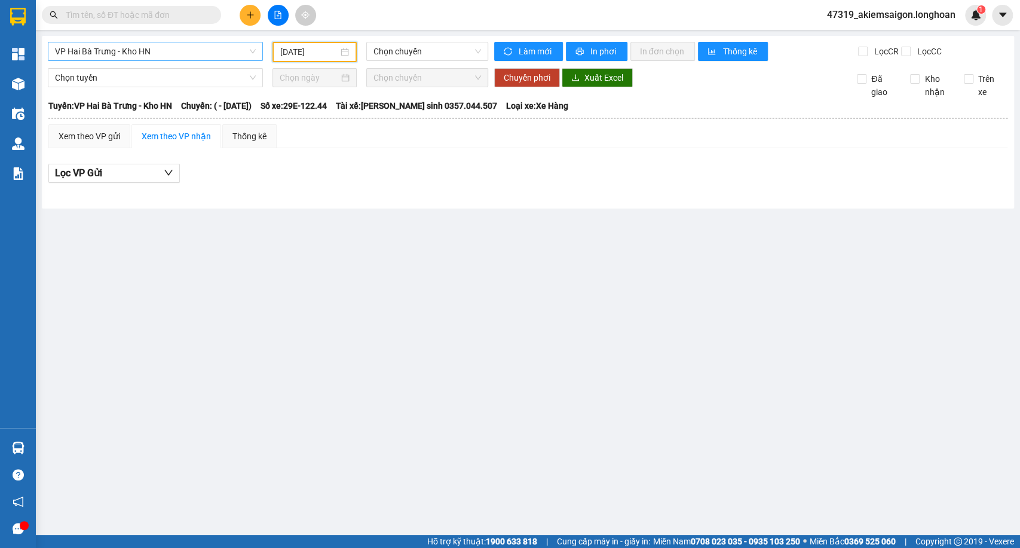
click at [224, 51] on span "VP Hai Bà Trưng - Kho HN" at bounding box center [155, 51] width 201 height 18
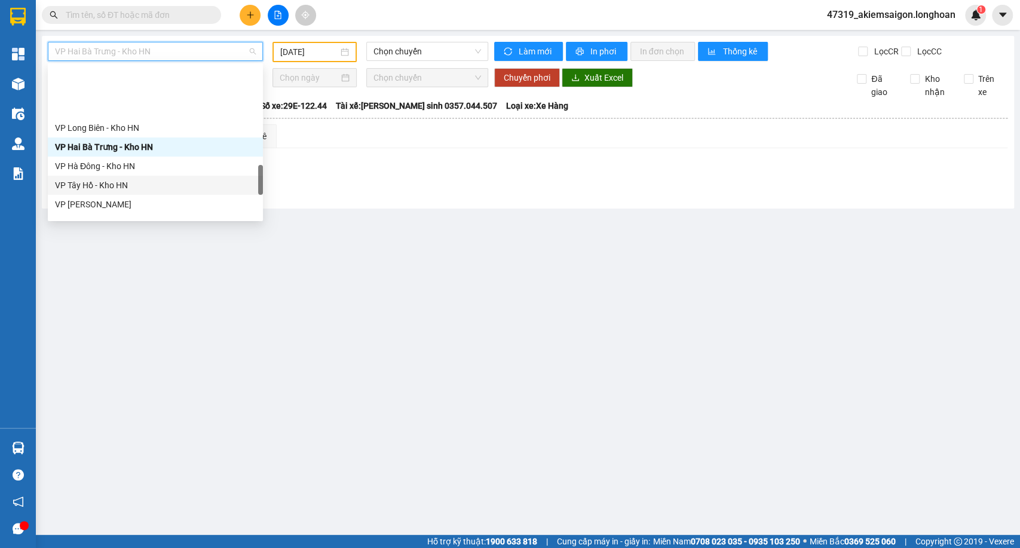
scroll to position [664, 0]
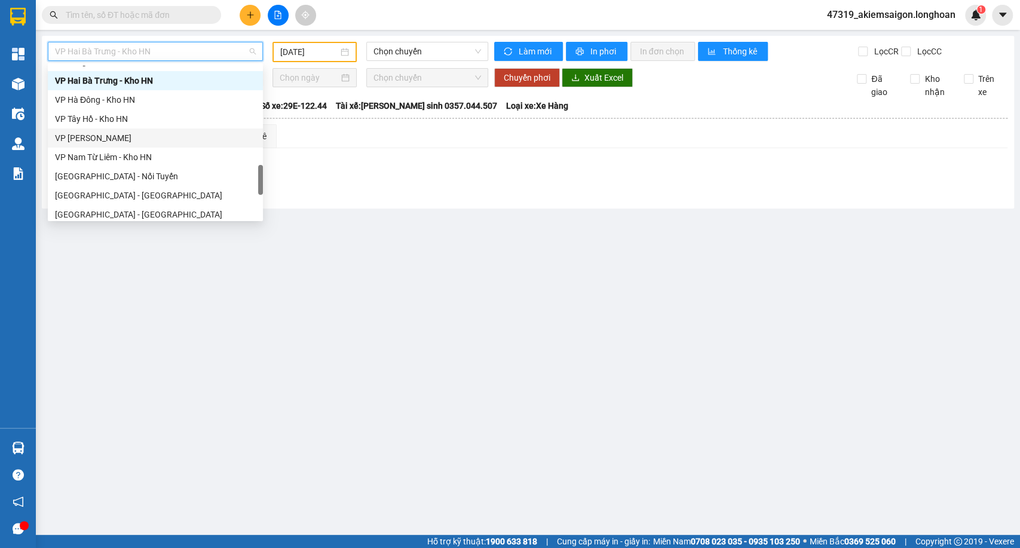
click at [110, 133] on div "VP [PERSON_NAME]" at bounding box center [155, 137] width 201 height 13
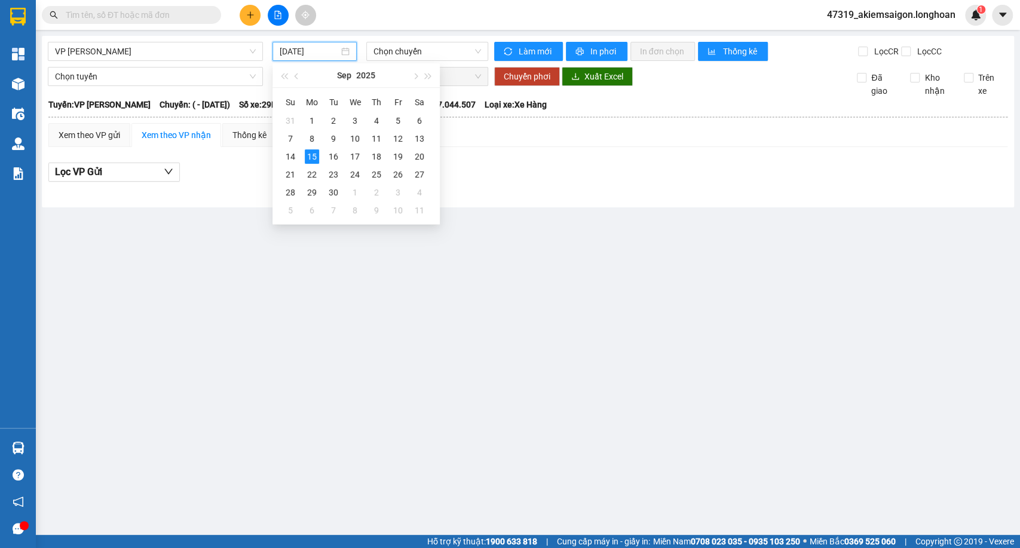
click at [311, 47] on input "[DATE]" at bounding box center [309, 51] width 59 height 13
click at [293, 161] on div "14" at bounding box center [290, 156] width 14 height 14
type input "[DATE]"
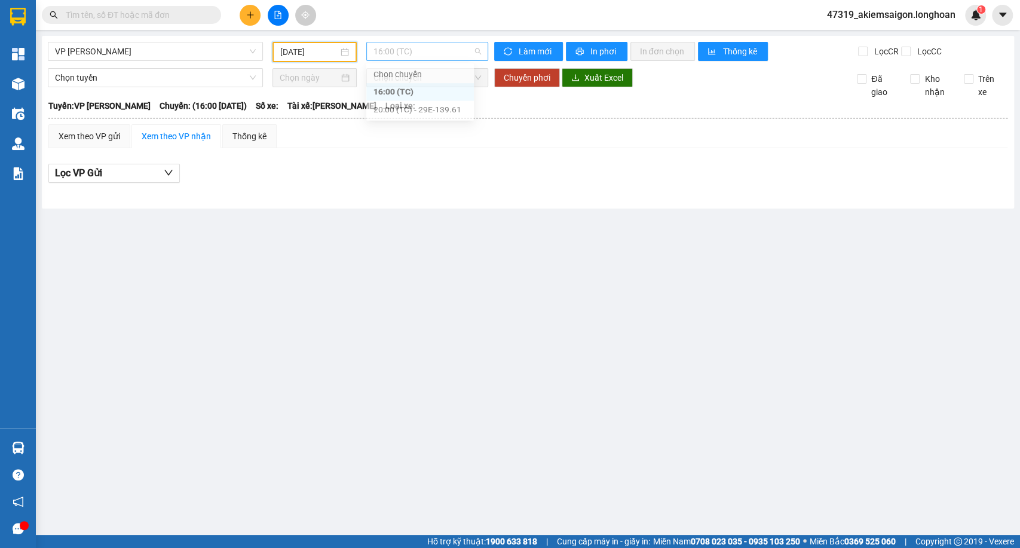
drag, startPoint x: 369, startPoint y: 44, endPoint x: 382, endPoint y: 54, distance: 16.2
click at [371, 44] on div "16:00 (TC)" at bounding box center [426, 51] width 121 height 19
click at [384, 108] on div "20:00 (TC) - 29E-139.61" at bounding box center [419, 113] width 93 height 13
click at [152, 44] on span "VP [PERSON_NAME]" at bounding box center [155, 51] width 201 height 18
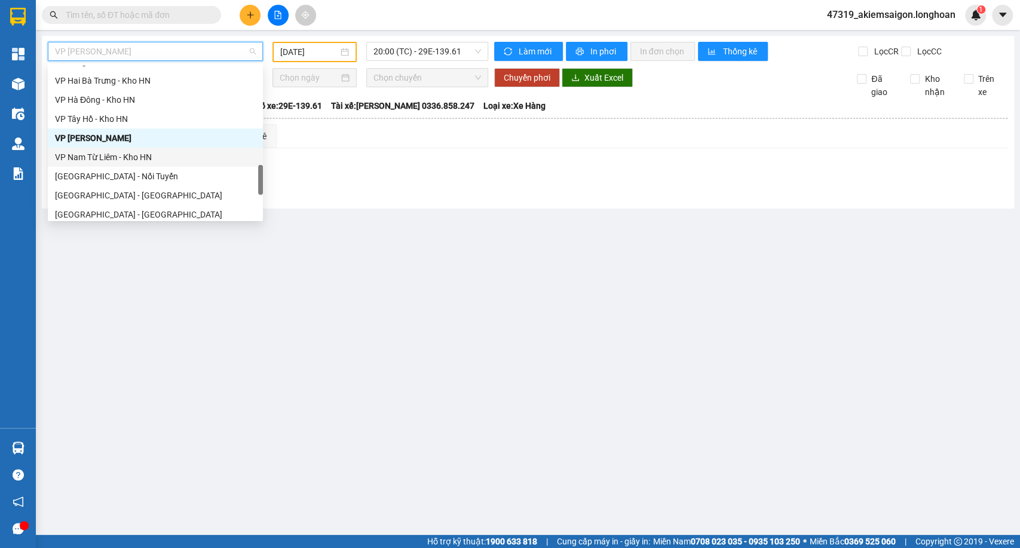
click at [112, 159] on div "VP Nam Từ Liêm - Kho HN" at bounding box center [155, 157] width 201 height 13
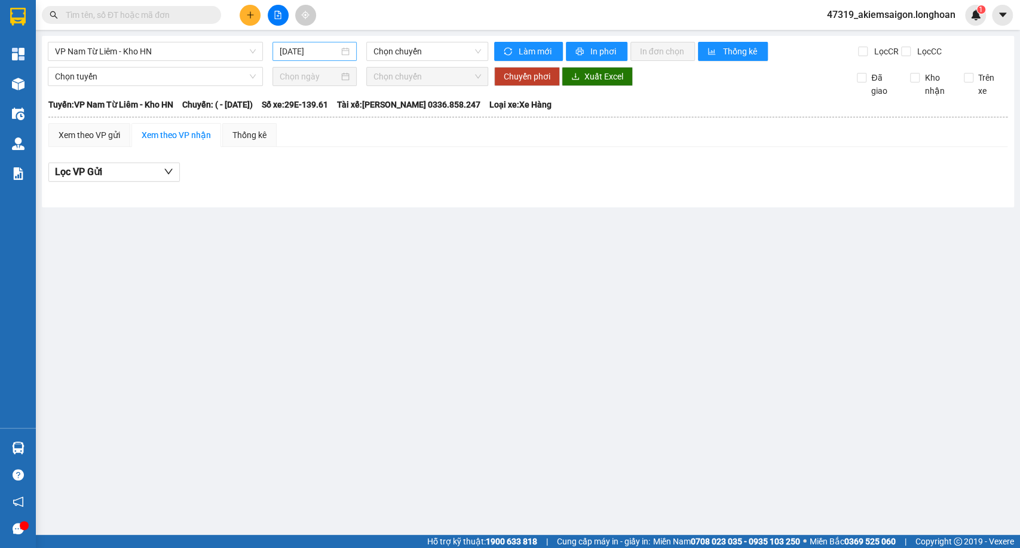
click at [297, 43] on div "[DATE]" at bounding box center [314, 51] width 84 height 19
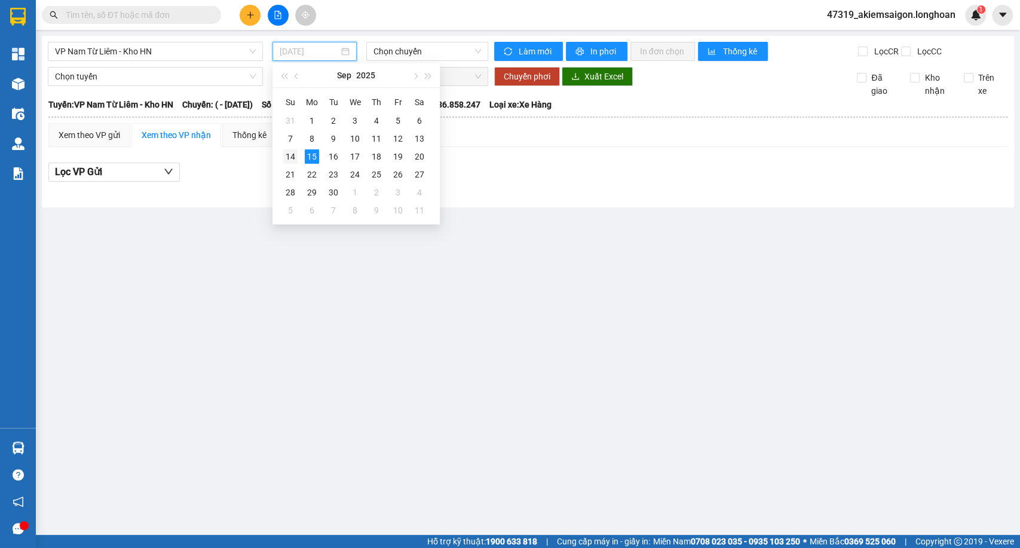
click at [283, 154] on div "14" at bounding box center [290, 156] width 14 height 14
type input "[DATE]"
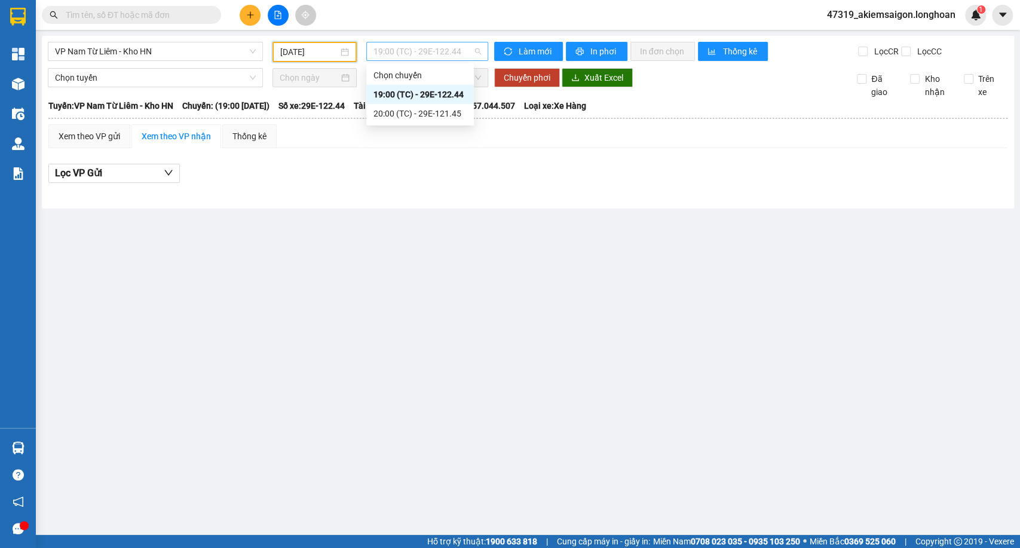
click at [397, 55] on span "19:00 (TC) - 29E-122.44" at bounding box center [426, 51] width 107 height 18
click at [390, 115] on div "20:00 (TC) - 29E-121.45" at bounding box center [419, 113] width 93 height 13
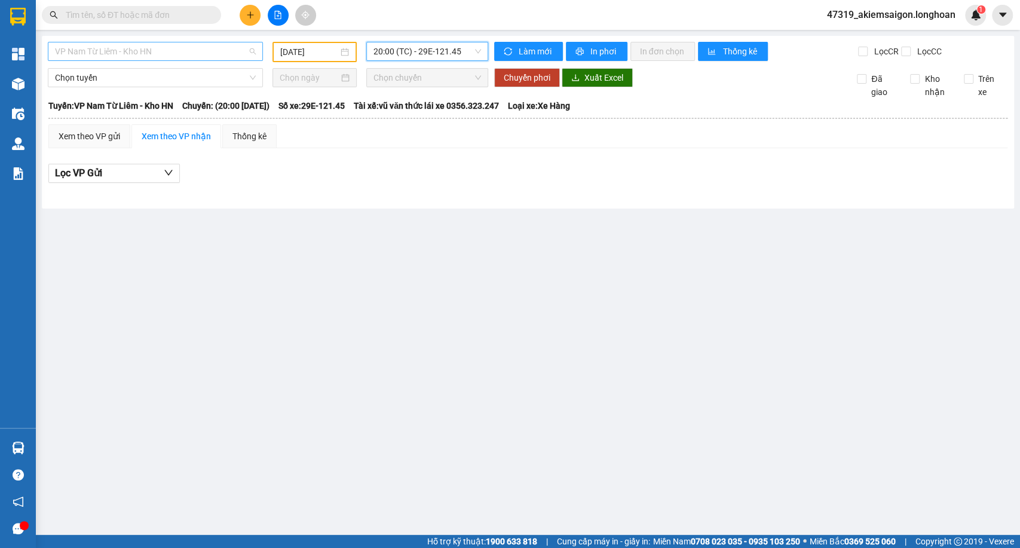
click at [180, 51] on span "VP Nam Từ Liêm - Kho HN" at bounding box center [155, 51] width 201 height 18
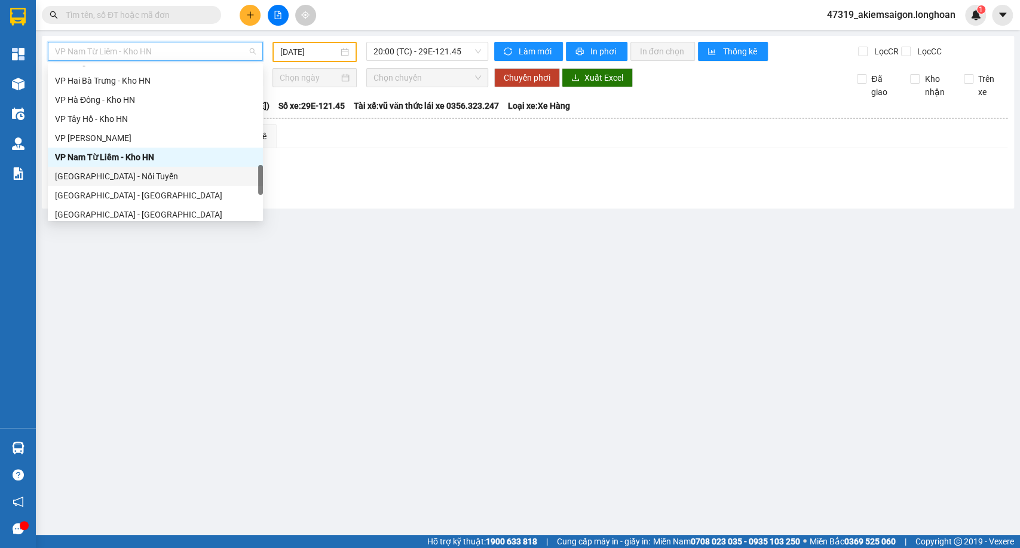
click at [129, 177] on div "[GEOGRAPHIC_DATA] - Nối Tuyến" at bounding box center [155, 176] width 201 height 13
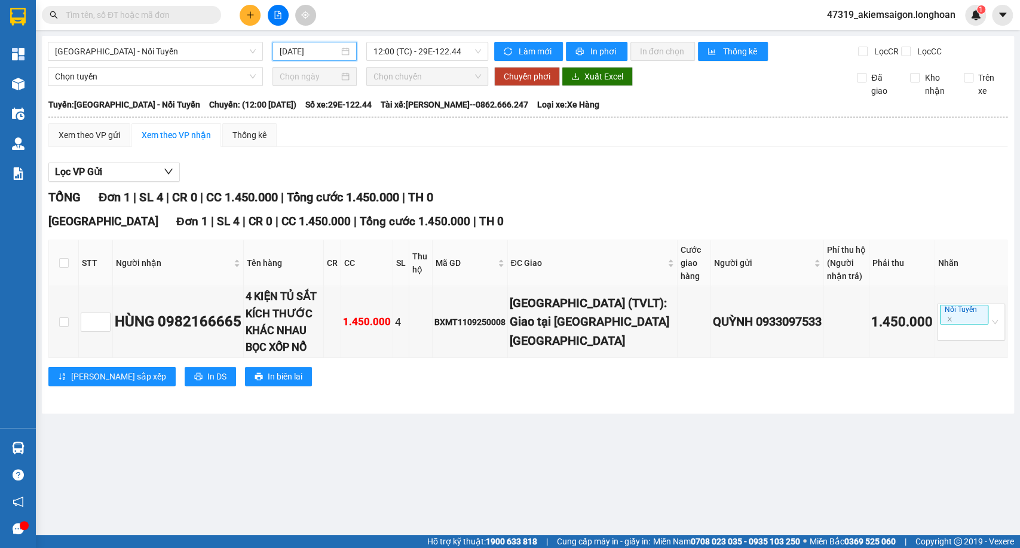
click at [330, 50] on input "[DATE]" at bounding box center [309, 51] width 59 height 13
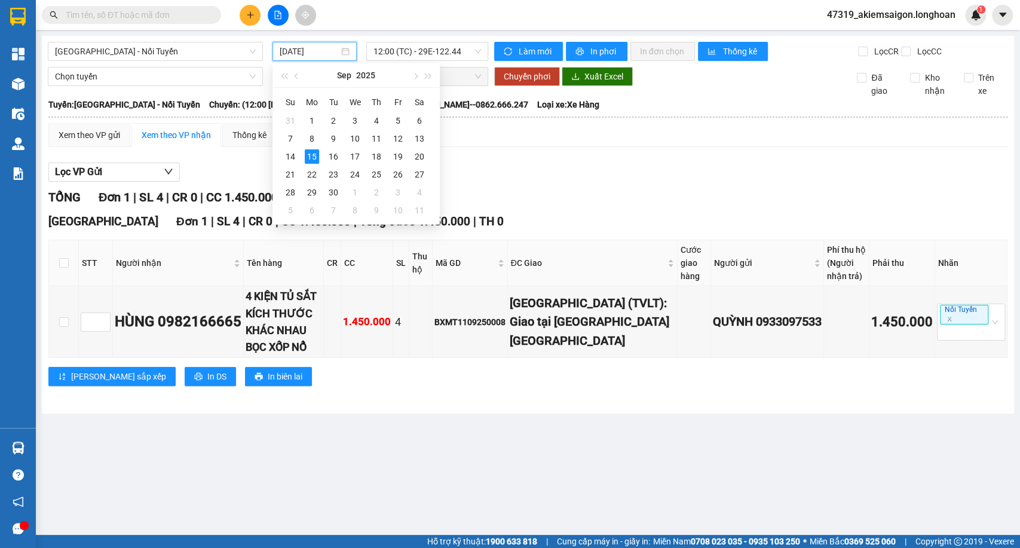
click at [560, 159] on div "Xem theo VP gửi Xem theo VP nhận Thống kê Lọc VP Gửi TỔNG Đơn 1 | SL 4 | CR 0 …" at bounding box center [527, 262] width 959 height 278
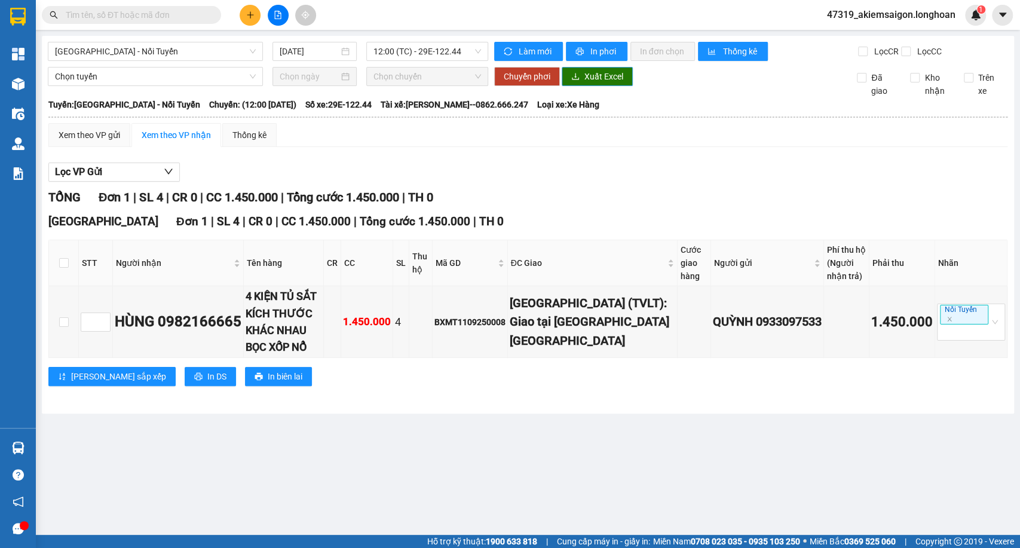
click at [581, 84] on button "Xuất Excel" at bounding box center [596, 76] width 71 height 19
click at [321, 54] on input "[DATE]" at bounding box center [309, 51] width 59 height 13
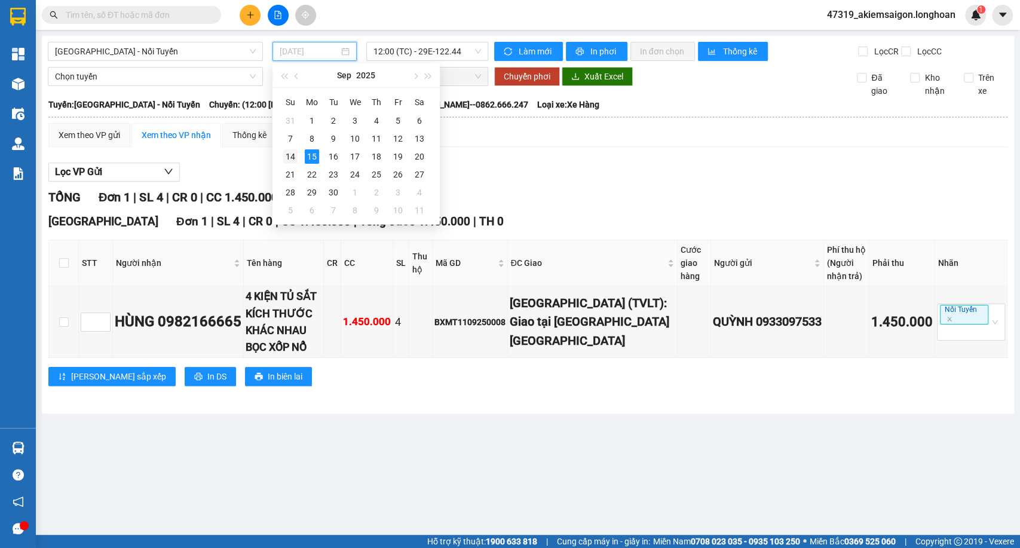
click at [292, 159] on div "14" at bounding box center [290, 156] width 14 height 14
type input "[DATE]"
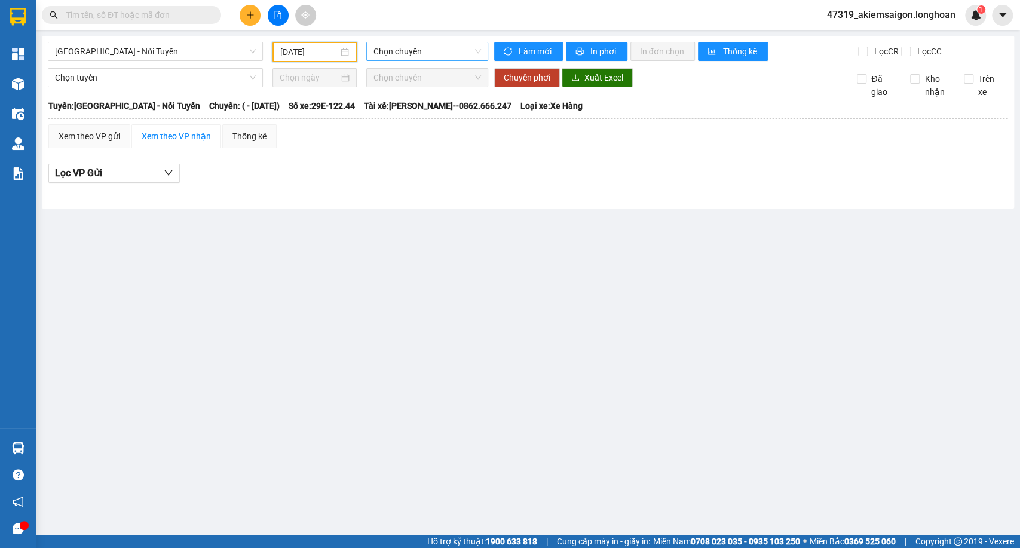
click at [387, 50] on span "Chọn chuyến" at bounding box center [426, 51] width 107 height 18
click at [118, 54] on span "[GEOGRAPHIC_DATA] - Nối Tuyến" at bounding box center [155, 51] width 201 height 18
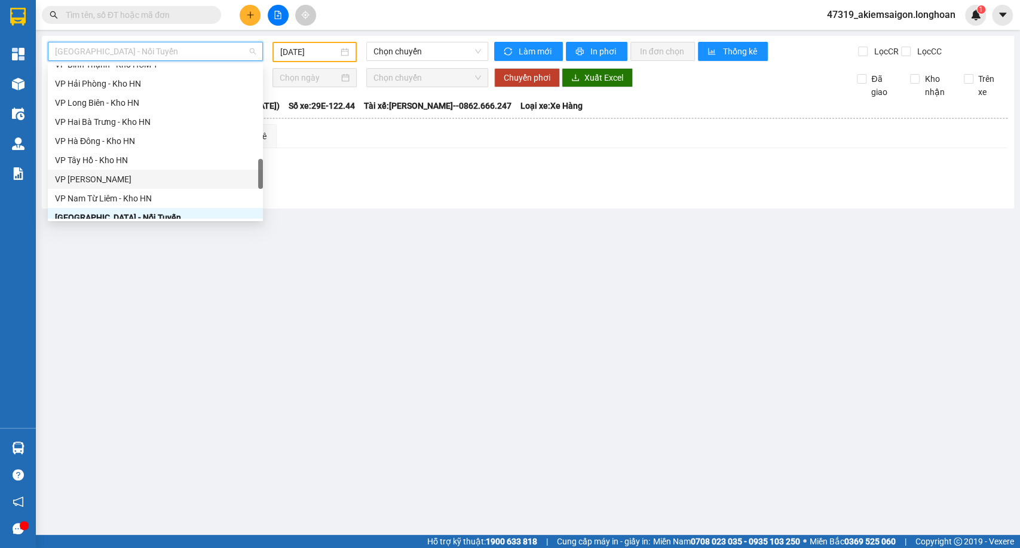
scroll to position [423, 0]
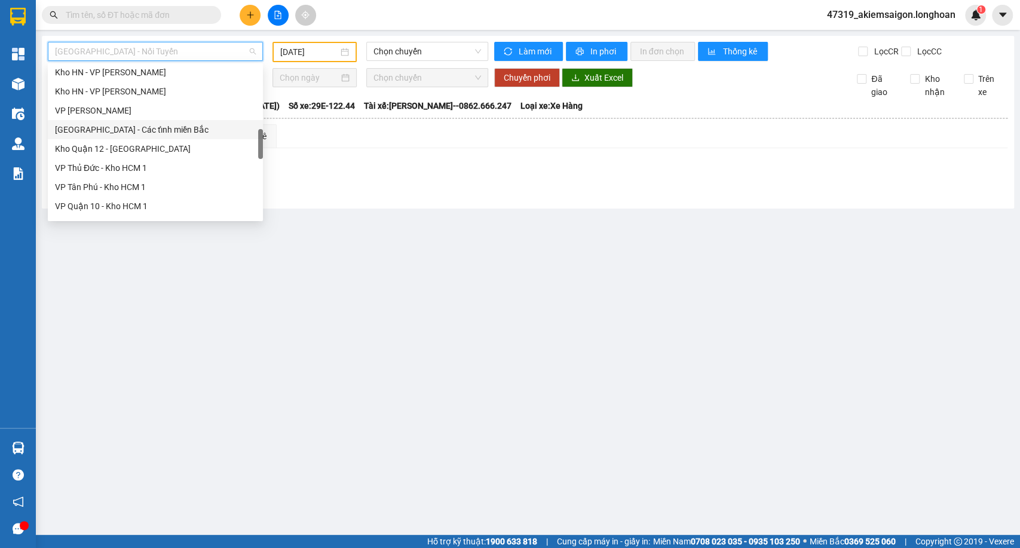
click at [133, 125] on div "[GEOGRAPHIC_DATA] - Các tỉnh miền Bắc" at bounding box center [155, 129] width 201 height 13
type input "[DATE]"
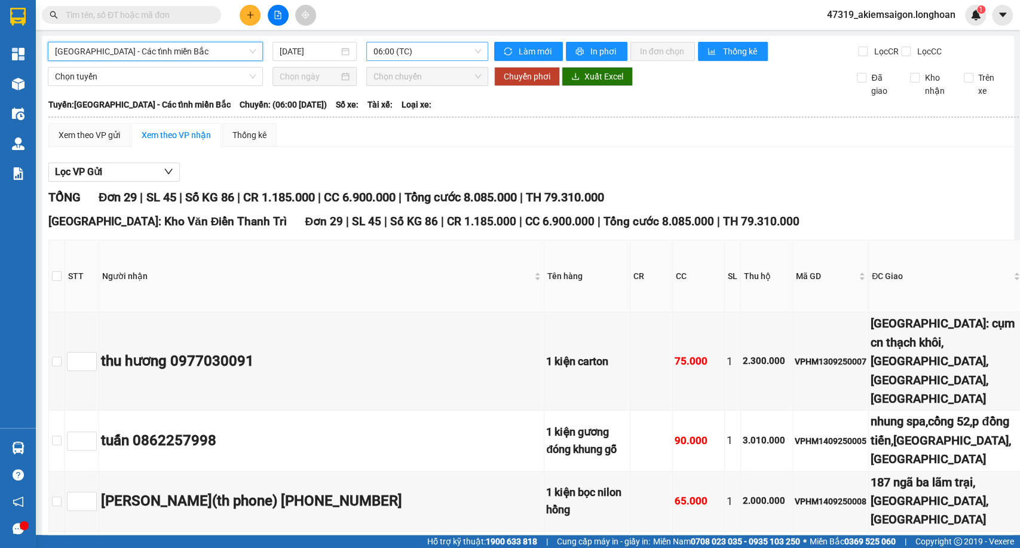
click at [396, 53] on span "06:00 (TC)" at bounding box center [426, 51] width 107 height 18
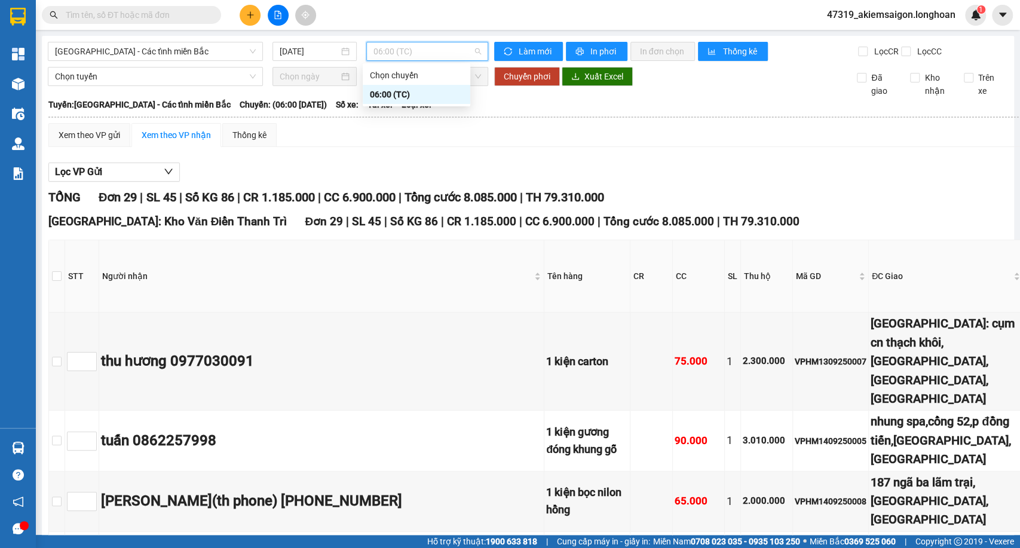
click at [396, 53] on span "06:00 (TC)" at bounding box center [426, 51] width 107 height 18
click at [575, 96] on div "Chọn tuyến Chọn chuyến Chuyển phơi Xuất Excel Đã giao Kho nhận Trên xe" at bounding box center [528, 82] width 960 height 30
click at [587, 83] on span "Xuất Excel" at bounding box center [603, 76] width 39 height 13
click at [205, 54] on span "[GEOGRAPHIC_DATA] - Các tỉnh miền Bắc" at bounding box center [155, 51] width 201 height 18
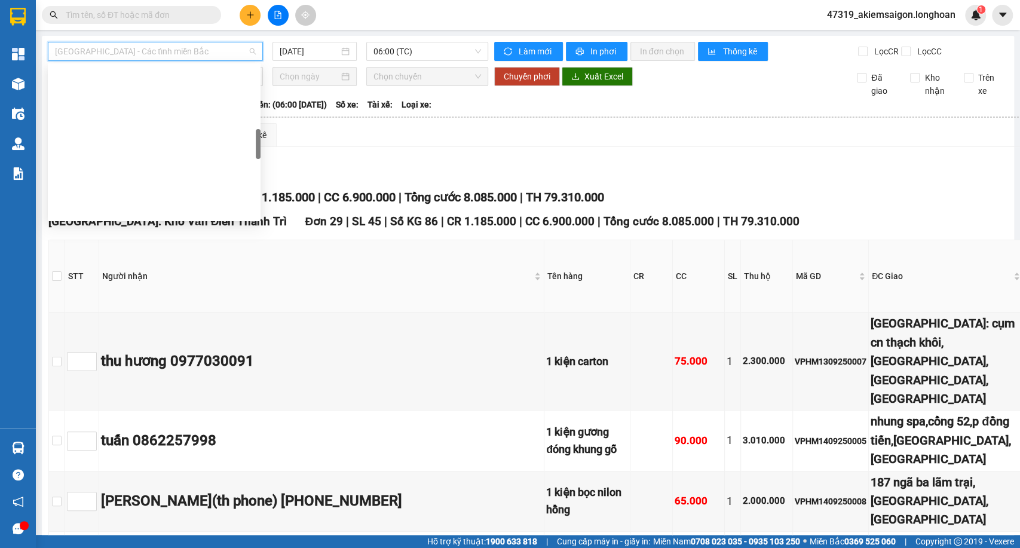
scroll to position [822, 0]
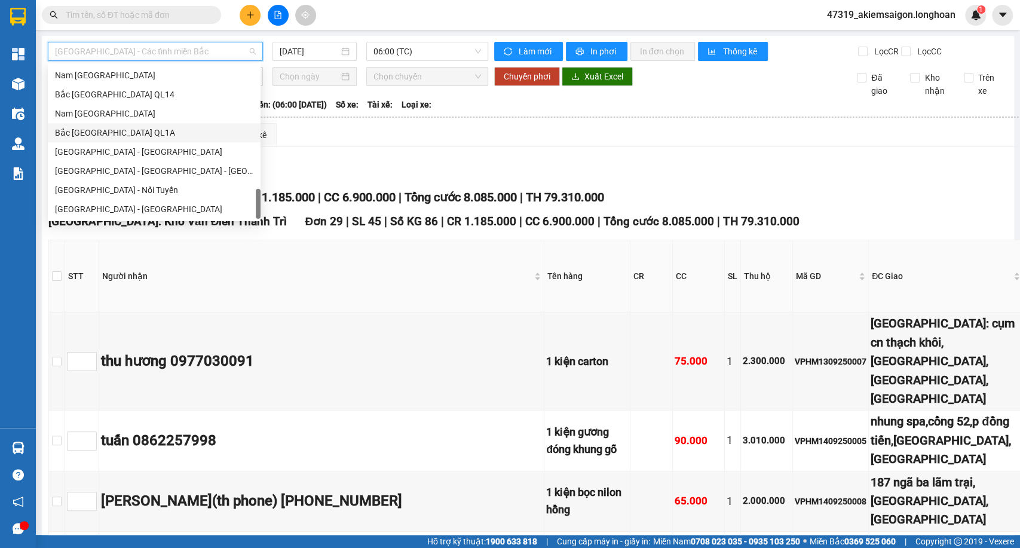
click at [385, 147] on div "Xem theo VP gửi Xem theo VP nhận Thống kê" at bounding box center [818, 135] width 1540 height 24
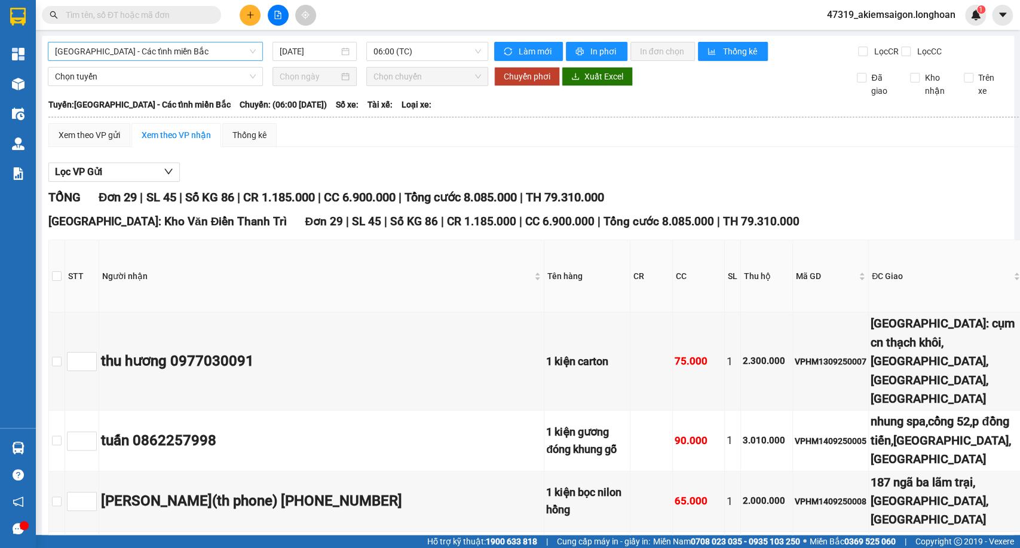
click at [168, 48] on span "[GEOGRAPHIC_DATA] - Các tỉnh miền Bắc" at bounding box center [155, 51] width 201 height 18
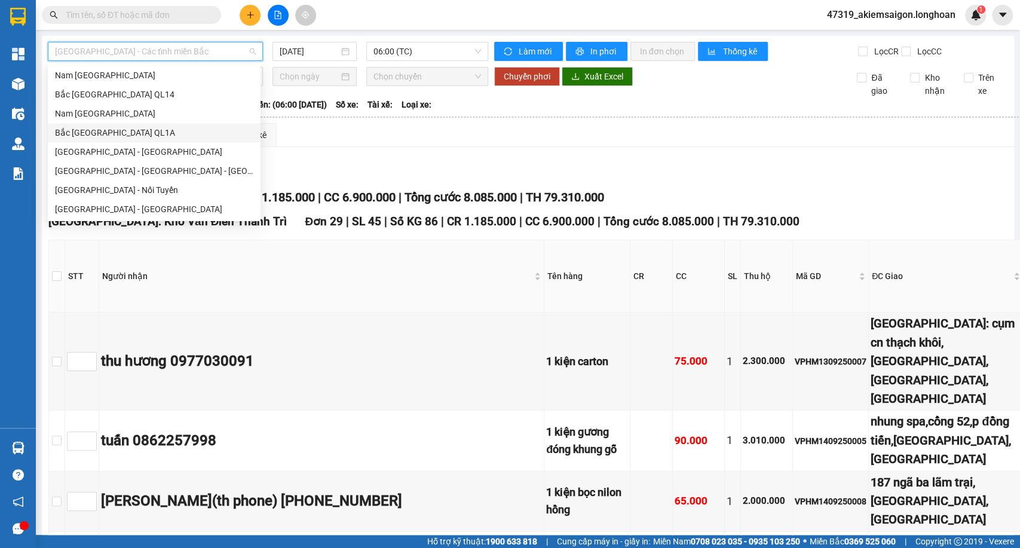
click at [100, 133] on div "Bắc [GEOGRAPHIC_DATA] QL1A" at bounding box center [154, 132] width 198 height 13
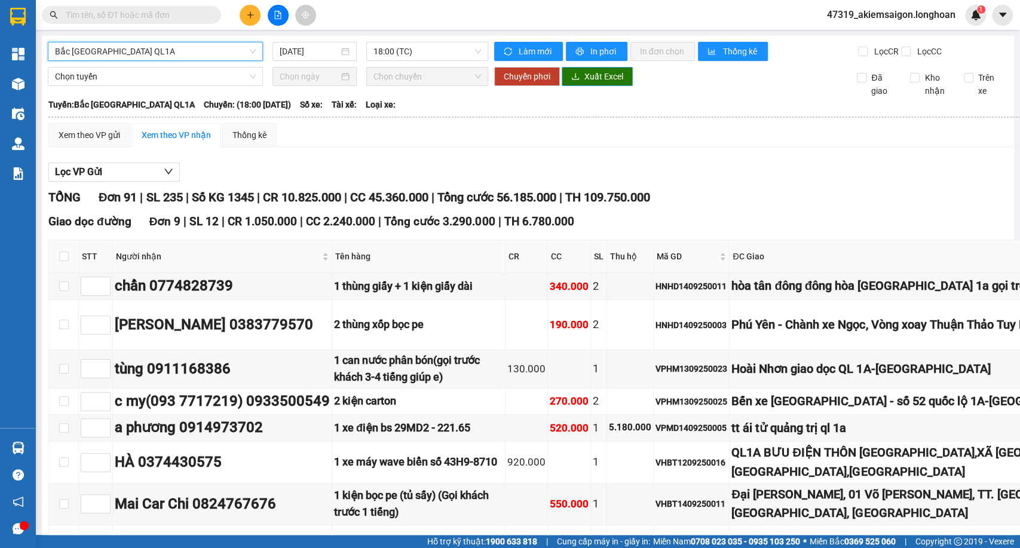
click at [597, 83] on span "Xuất Excel" at bounding box center [603, 76] width 39 height 13
click at [432, 48] on span "18:00 (TC)" at bounding box center [426, 51] width 107 height 18
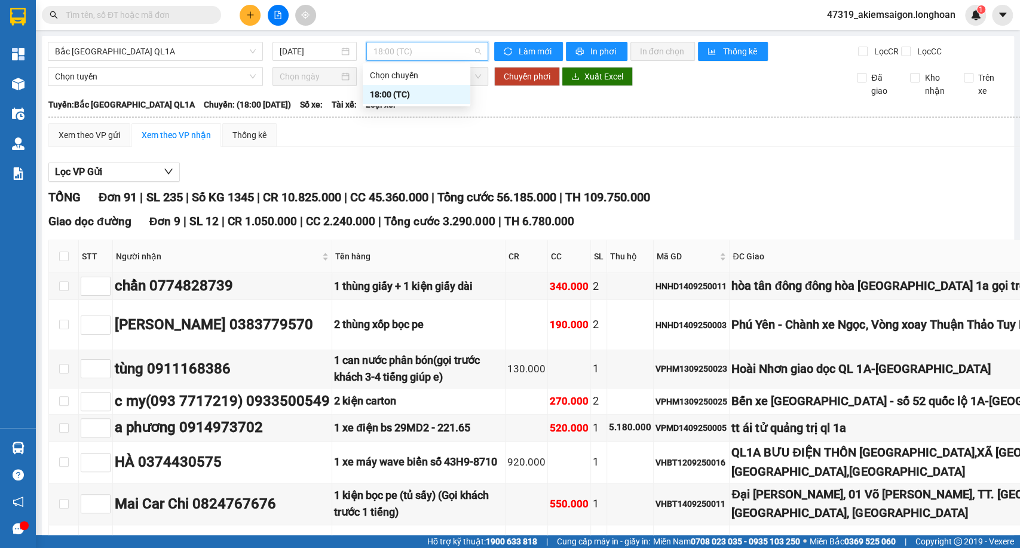
click at [610, 143] on div "Xem theo VP gửi Xem theo VP nhận Thống kê" at bounding box center [839, 135] width 1583 height 24
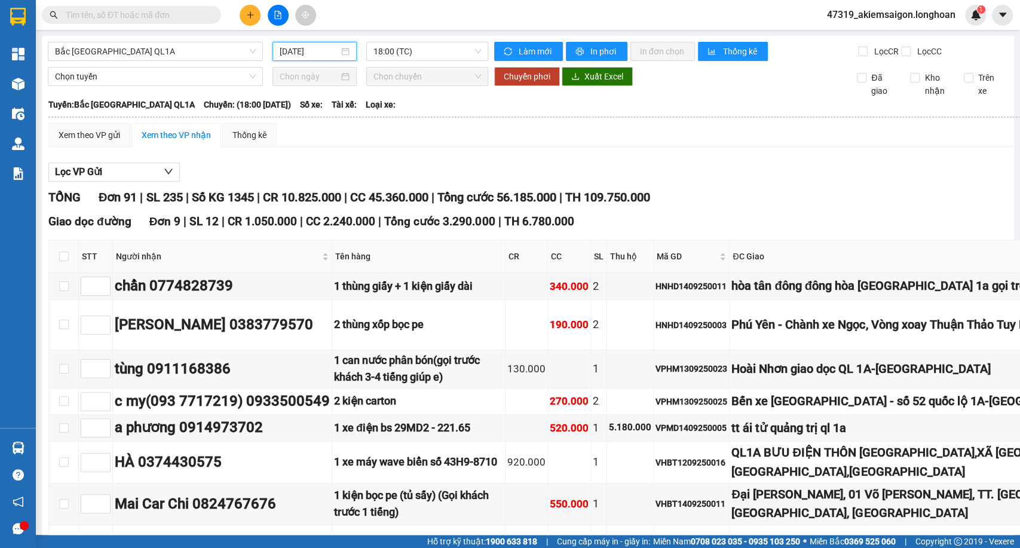
click at [323, 54] on input "[DATE]" at bounding box center [309, 51] width 59 height 13
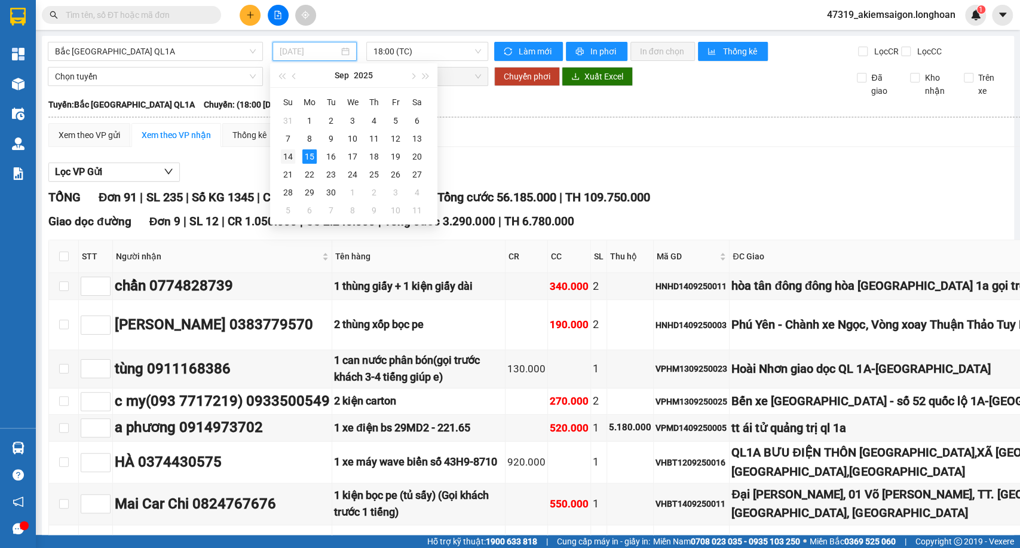
click at [296, 154] on td "14" at bounding box center [288, 157] width 22 height 18
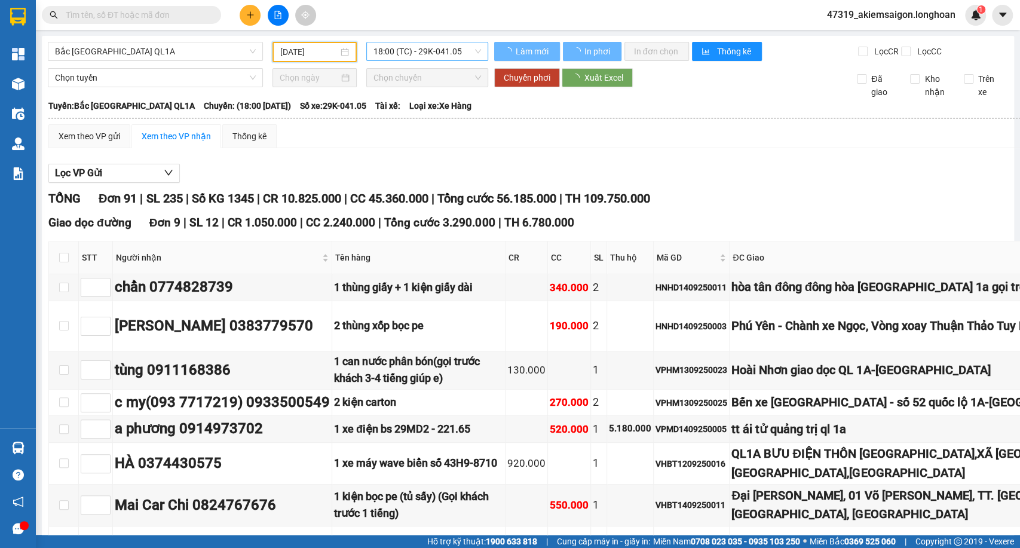
click at [401, 57] on span "18:00 (TC) - 29K-041.05" at bounding box center [426, 51] width 107 height 18
click at [400, 115] on div "20:00 (TC) - 29K-040.98" at bounding box center [416, 113] width 93 height 13
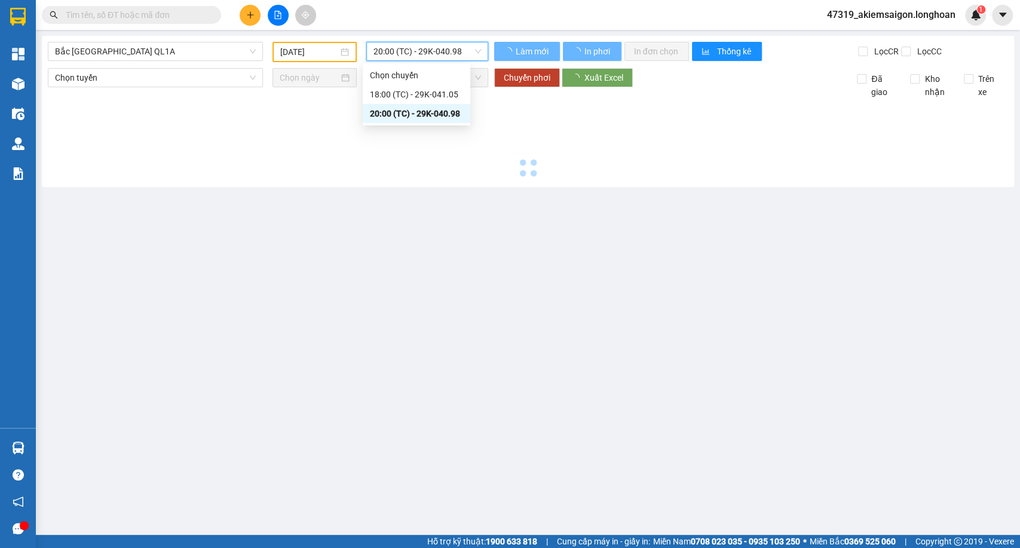
click at [424, 99] on div "Chọn tuyến Chọn chuyến Chuyển phơi Xuất Excel Đã giao Kho nhận Trên xe" at bounding box center [528, 83] width 960 height 30
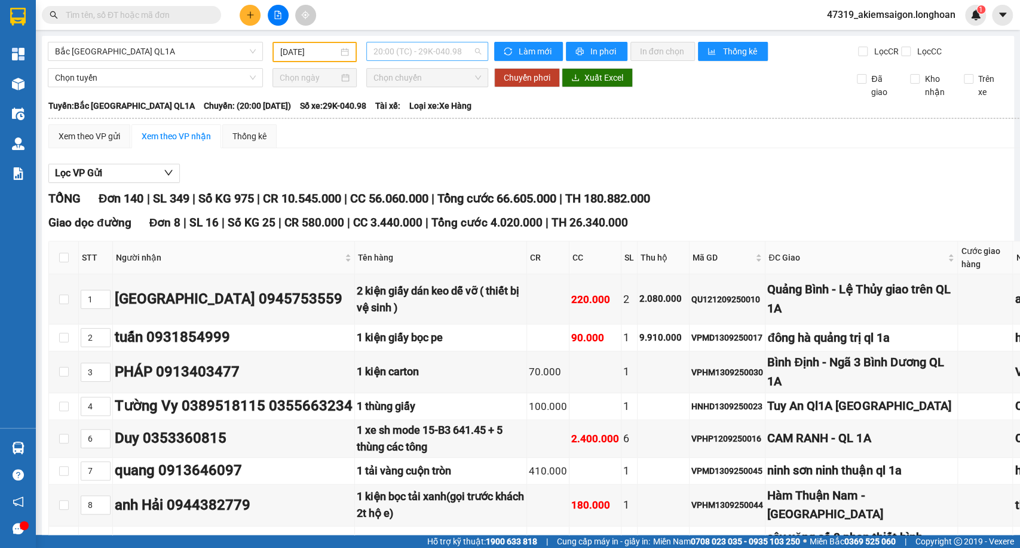
click at [440, 60] on span "20:00 (TC) - 29K-040.98" at bounding box center [426, 51] width 107 height 18
click at [587, 87] on button "Xuất Excel" at bounding box center [596, 77] width 71 height 19
click at [383, 44] on span "20:00 (TC) - 29K-040.98" at bounding box center [426, 51] width 107 height 18
click at [387, 91] on div "18:00 (TC) - 29K-041.05" at bounding box center [416, 94] width 93 height 13
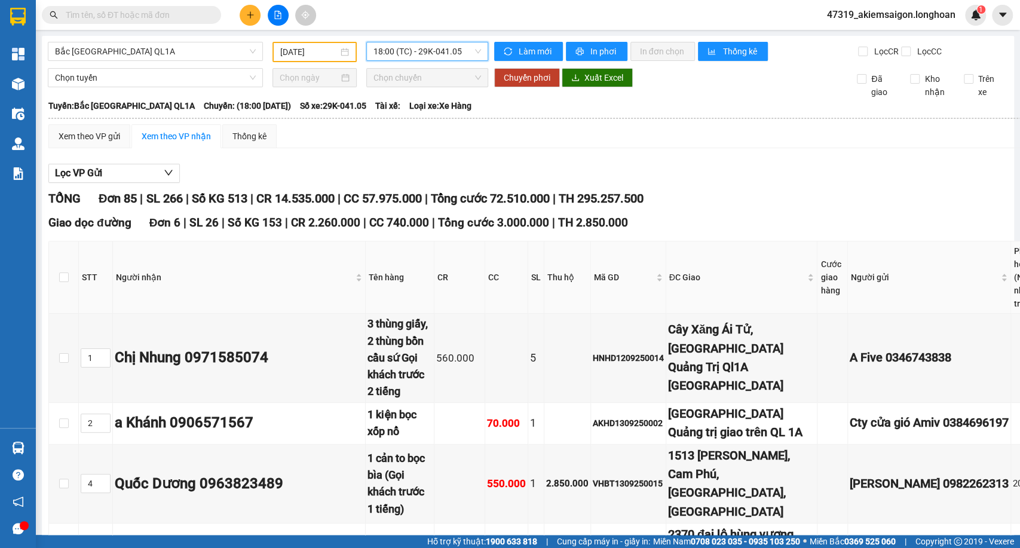
click at [437, 52] on span "18:00 (TC) - 29K-041.05" at bounding box center [426, 51] width 107 height 18
click at [403, 113] on div "20:00 (TC) - 29K-040.98" at bounding box center [416, 113] width 93 height 13
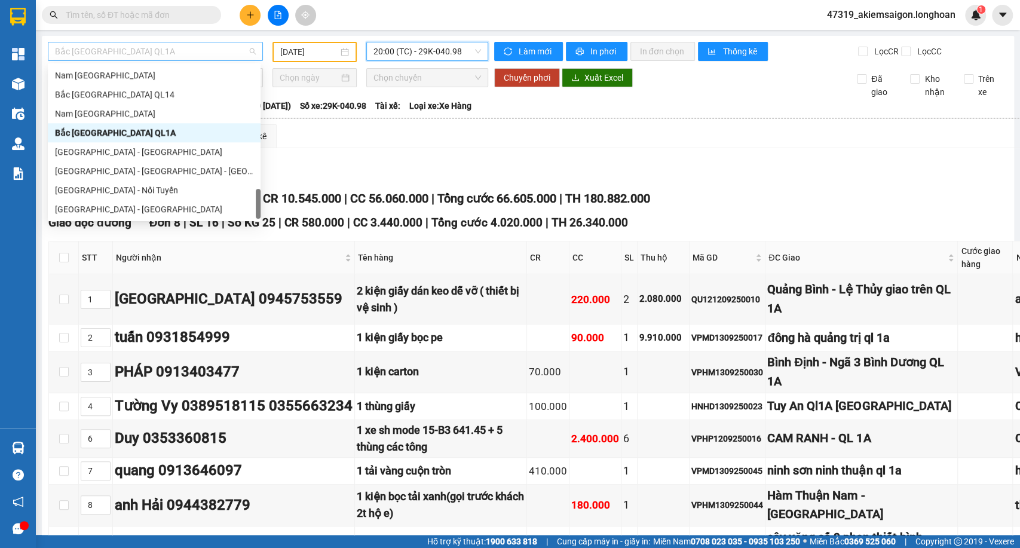
click at [198, 50] on span "Bắc [GEOGRAPHIC_DATA] QL1A" at bounding box center [155, 51] width 201 height 18
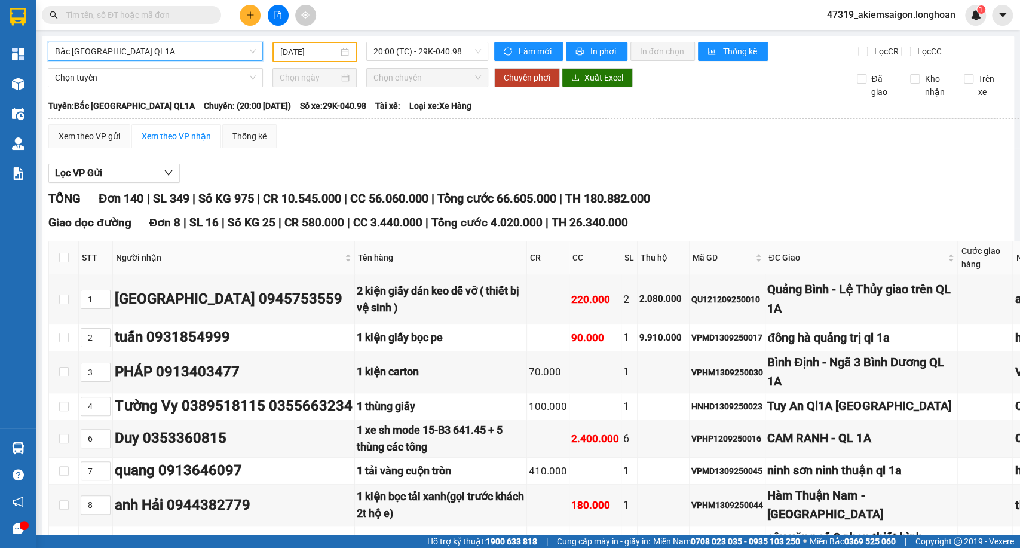
click at [198, 50] on span "Bắc [GEOGRAPHIC_DATA] QL1A" at bounding box center [155, 51] width 201 height 18
click at [332, 58] on input "[DATE]" at bounding box center [309, 51] width 58 height 13
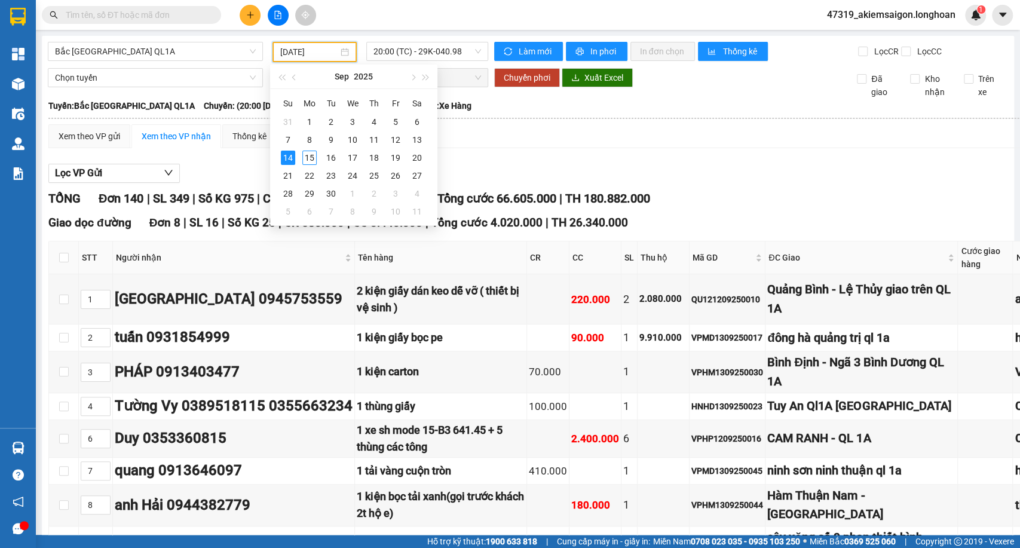
click at [585, 133] on div "Xem theo VP gửi Xem theo VP nhận Thống kê" at bounding box center [748, 136] width 1401 height 24
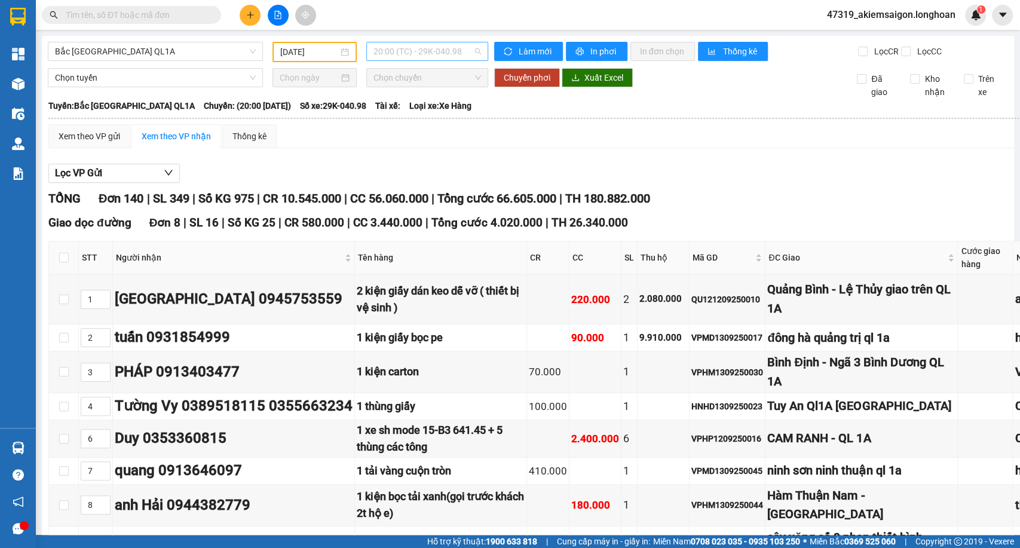
click at [400, 56] on span "20:00 (TC) - 29K-040.98" at bounding box center [426, 51] width 107 height 18
click at [406, 90] on div "18:00 (TC) - 29K-041.05" at bounding box center [416, 94] width 93 height 13
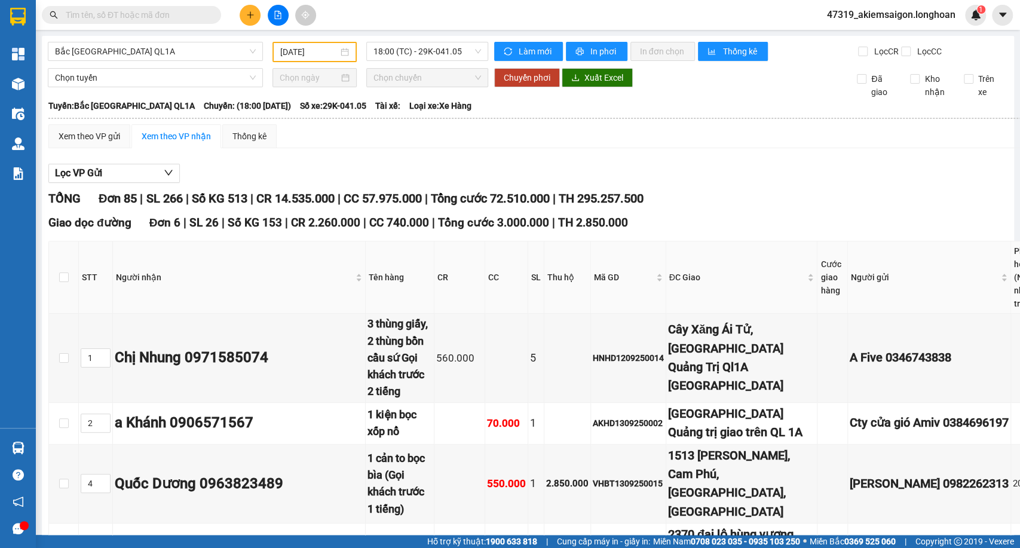
click at [600, 99] on div "Chọn tuyến Chọn chuyến Chuyển phơi Xuất Excel Đã giao Kho nhận Trên xe" at bounding box center [528, 83] width 960 height 30
click at [603, 84] on span "Xuất Excel" at bounding box center [603, 77] width 39 height 13
click at [562, 112] on div "Tuyến: [GEOGRAPHIC_DATA] QL1A Chuyến: (18:00 [DATE]) Số xe: 29K-041.05 Tài xế: …" at bounding box center [618, 105] width 1140 height 13
click at [591, 81] on span "Xuất Excel" at bounding box center [603, 77] width 39 height 13
click at [443, 49] on span "18:00 (TC) - 29K-041.05" at bounding box center [426, 51] width 107 height 18
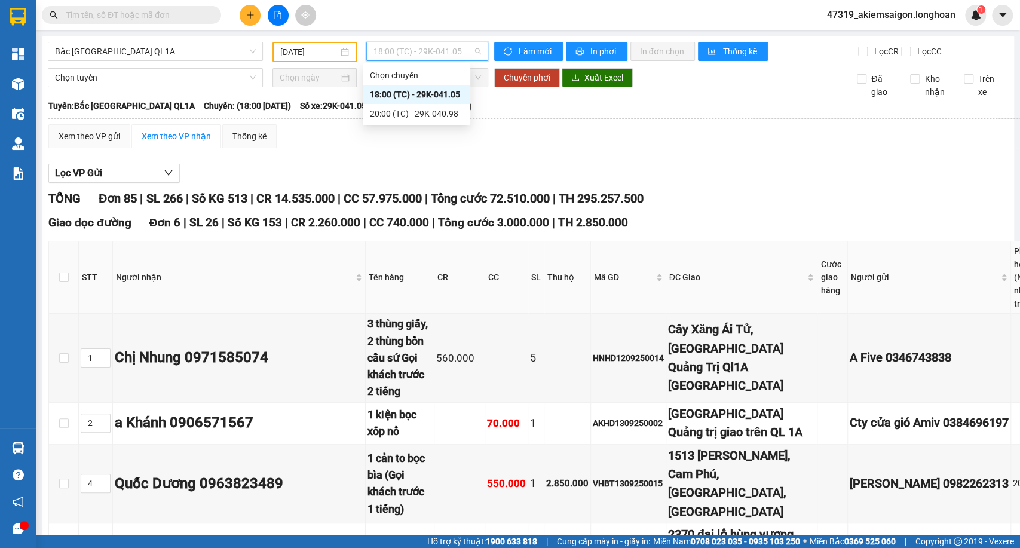
drag, startPoint x: 383, startPoint y: 110, endPoint x: 459, endPoint y: 96, distance: 76.5
click at [383, 110] on div "20:00 (TC) - 29K-040.98" at bounding box center [416, 113] width 93 height 13
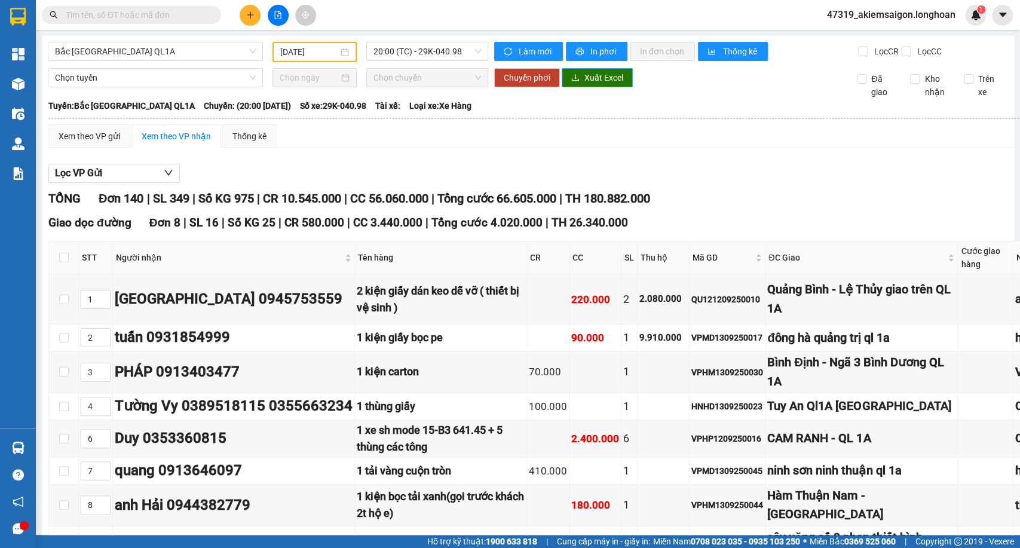
click at [584, 84] on span "Xuất Excel" at bounding box center [603, 77] width 39 height 13
click at [330, 51] on input "[DATE]" at bounding box center [309, 51] width 58 height 13
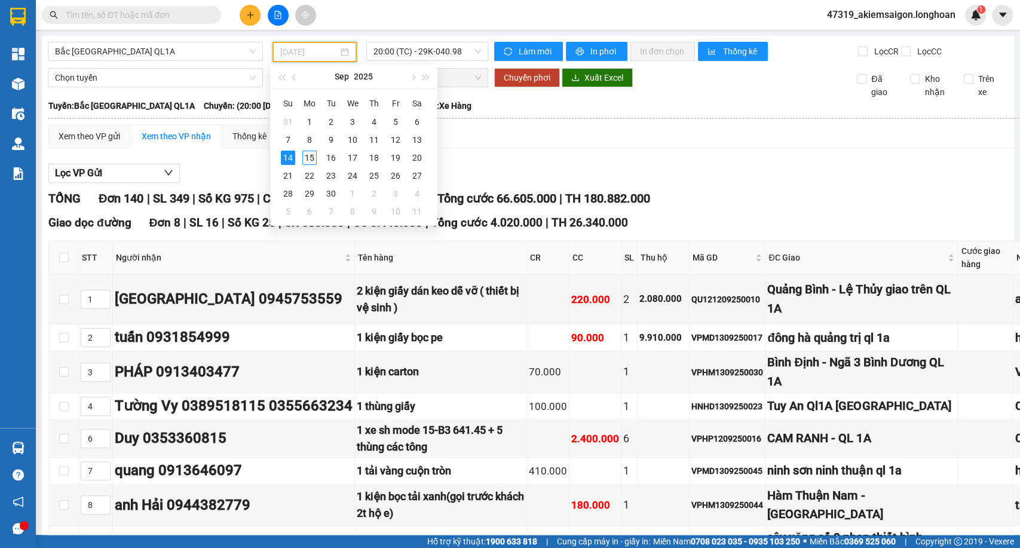
click at [315, 159] on div "15" at bounding box center [309, 158] width 14 height 14
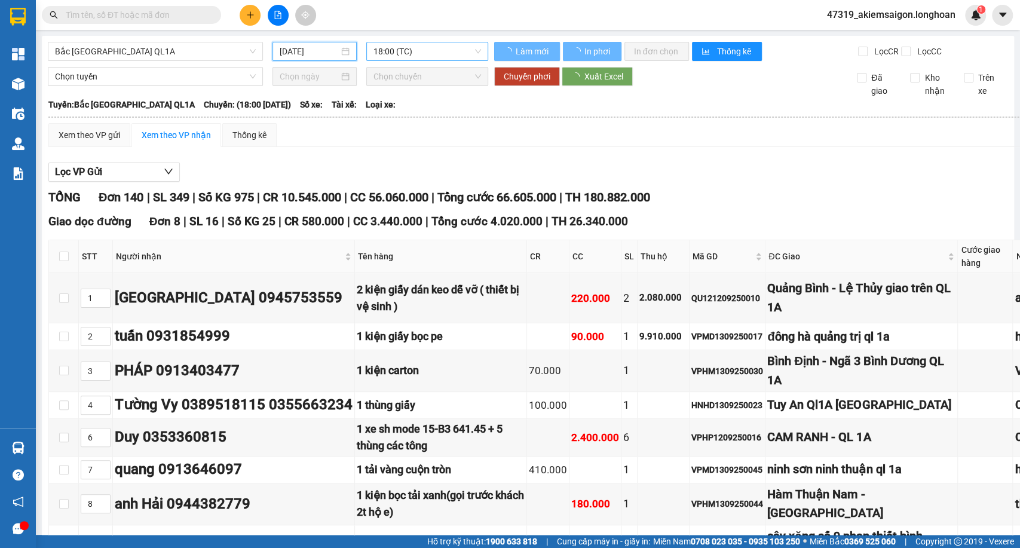
type input "[DATE]"
click at [434, 59] on span "18:00 (TC)" at bounding box center [426, 51] width 107 height 18
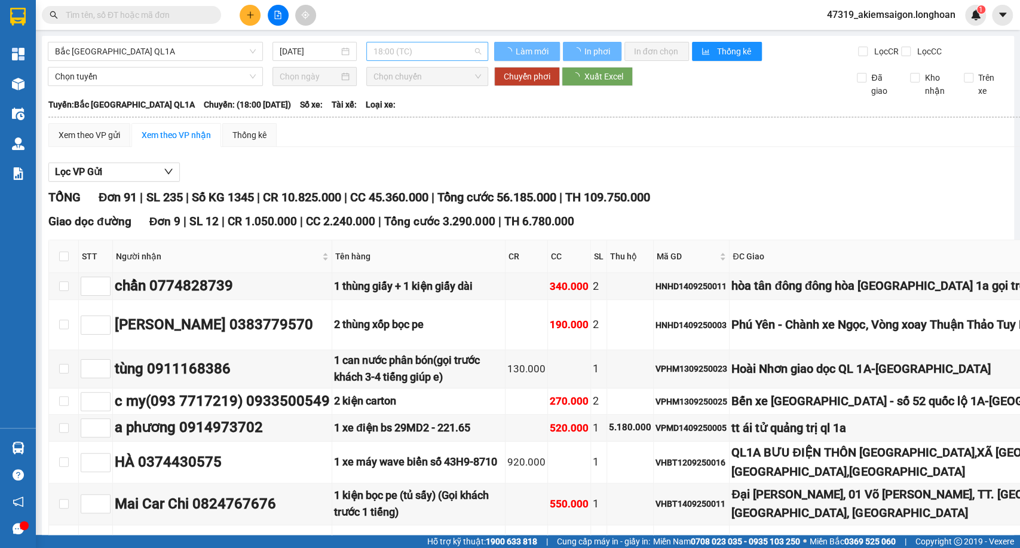
click at [451, 51] on span "18:00 (TC)" at bounding box center [426, 51] width 107 height 18
click at [576, 122] on th at bounding box center [840, 117] width 1585 height 11
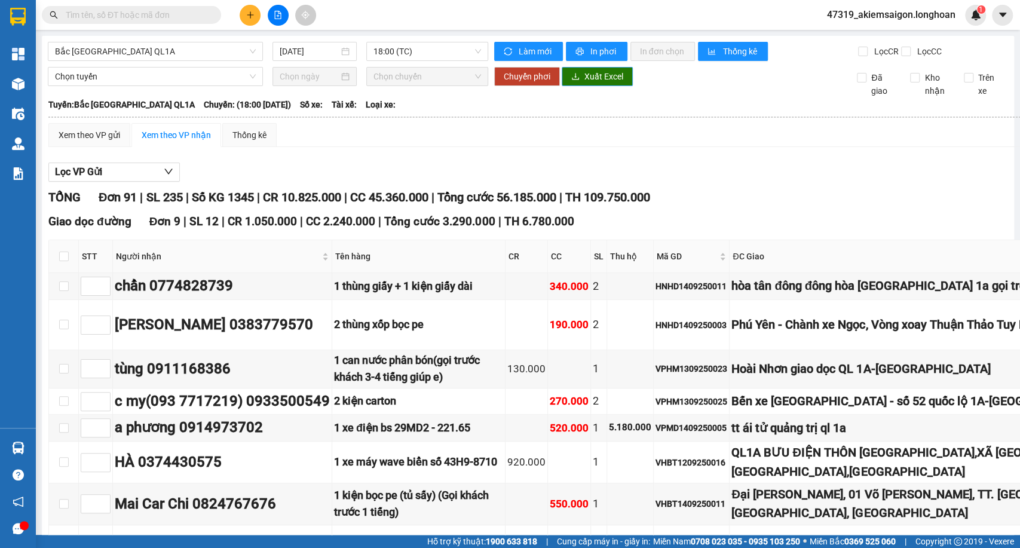
click at [594, 82] on span "Xuất Excel" at bounding box center [603, 76] width 39 height 13
